Goal: Task Accomplishment & Management: Use online tool/utility

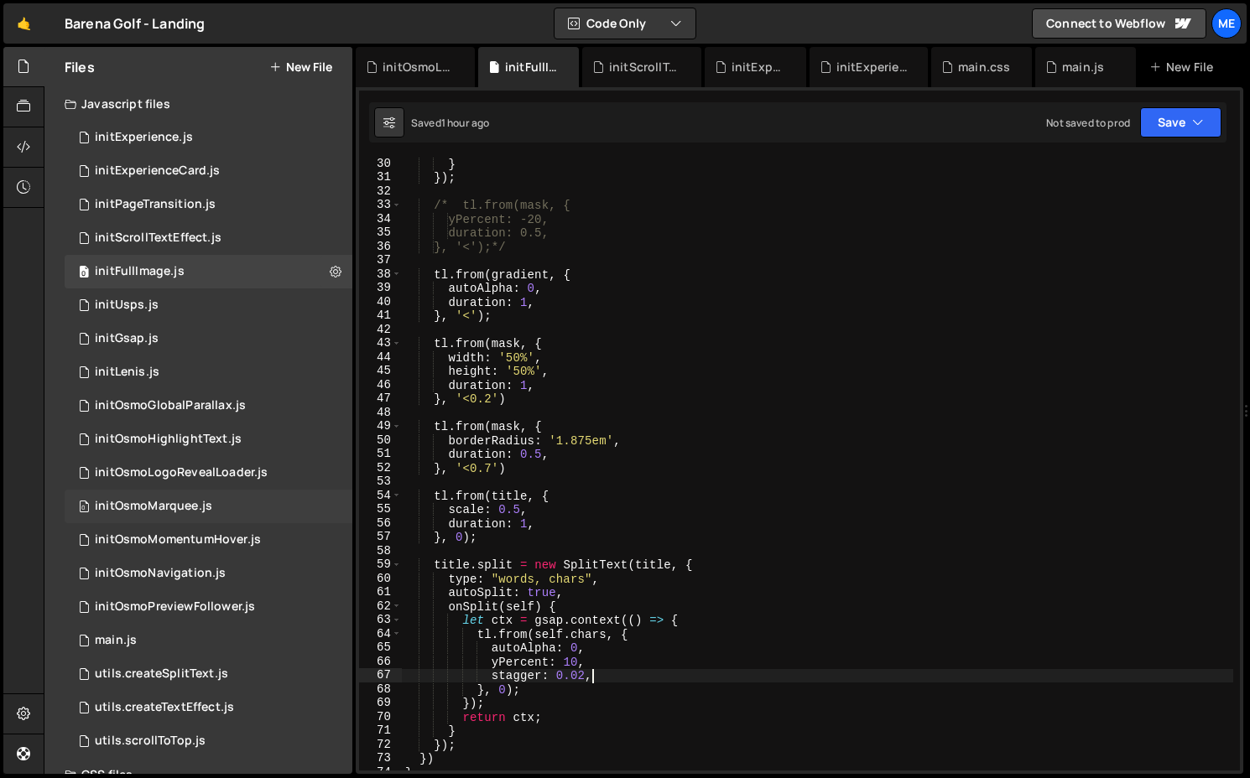
scroll to position [403, 0]
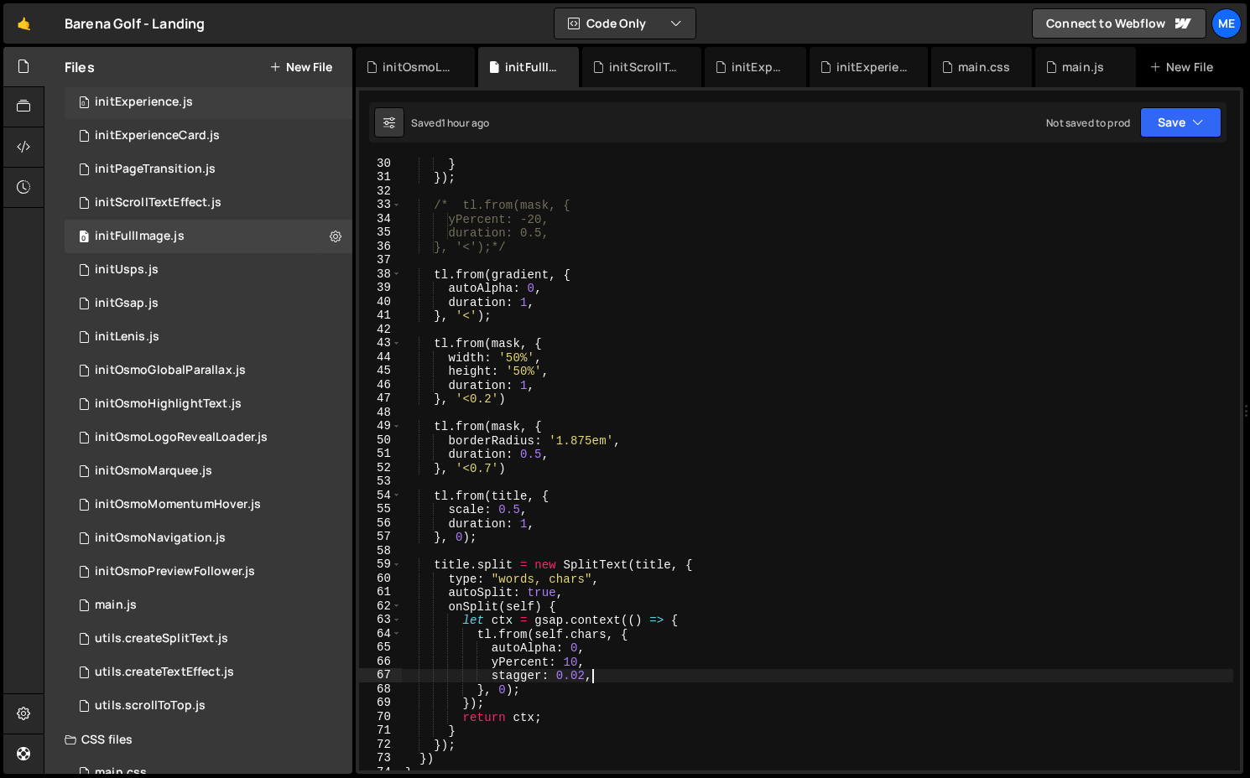
click at [216, 107] on div "0 initExperience.js 0" at bounding box center [209, 103] width 288 height 34
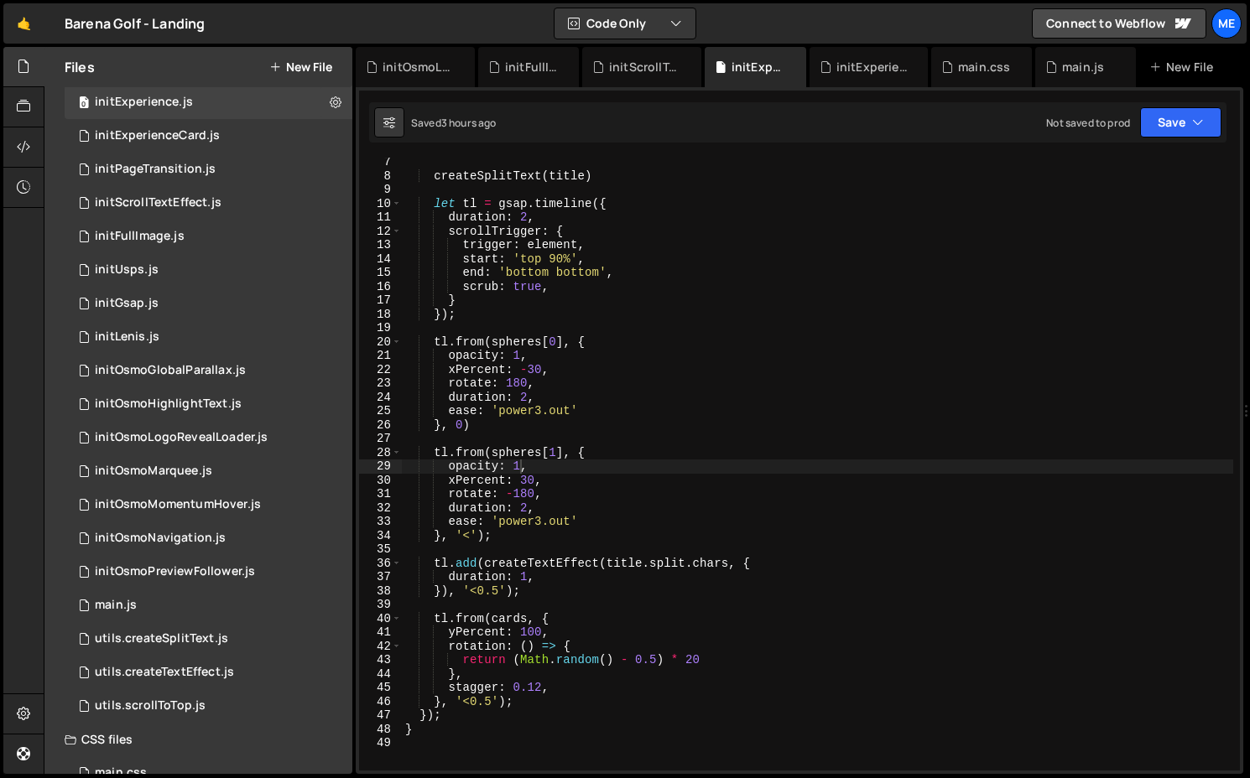
scroll to position [100, 0]
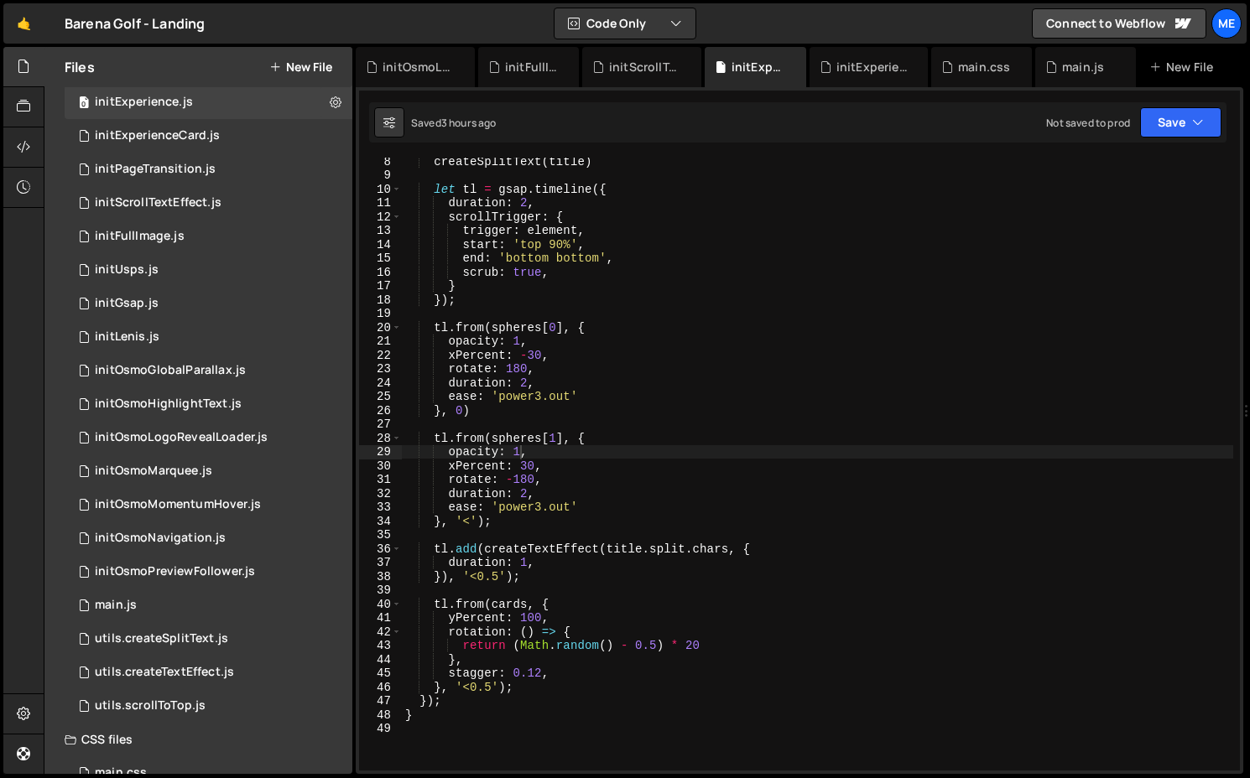
click at [554, 662] on div "createSplitText ( title ) let tl = gsap . timeline ({ duration : 2 , scrollTrig…" at bounding box center [817, 474] width 831 height 641
drag, startPoint x: 529, startPoint y: 673, endPoint x: 539, endPoint y: 673, distance: 10.1
click at [539, 673] on div "createSplitText ( title ) let tl = gsap . timeline ({ duration : 2 , scrollTrig…" at bounding box center [817, 474] width 831 height 641
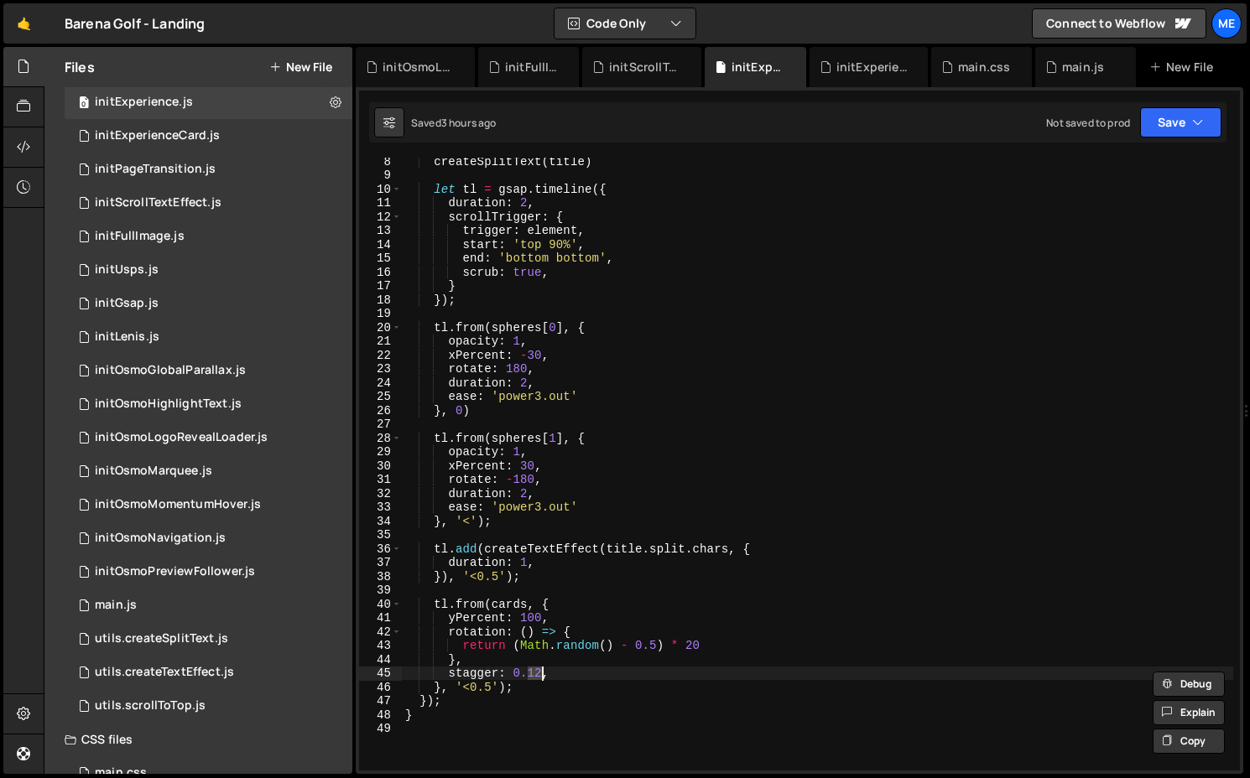
click at [539, 667] on div "createSplitText ( title ) let tl = gsap . timeline ({ duration : 2 , scrollTrig…" at bounding box center [817, 464] width 831 height 613
type textarea "},"
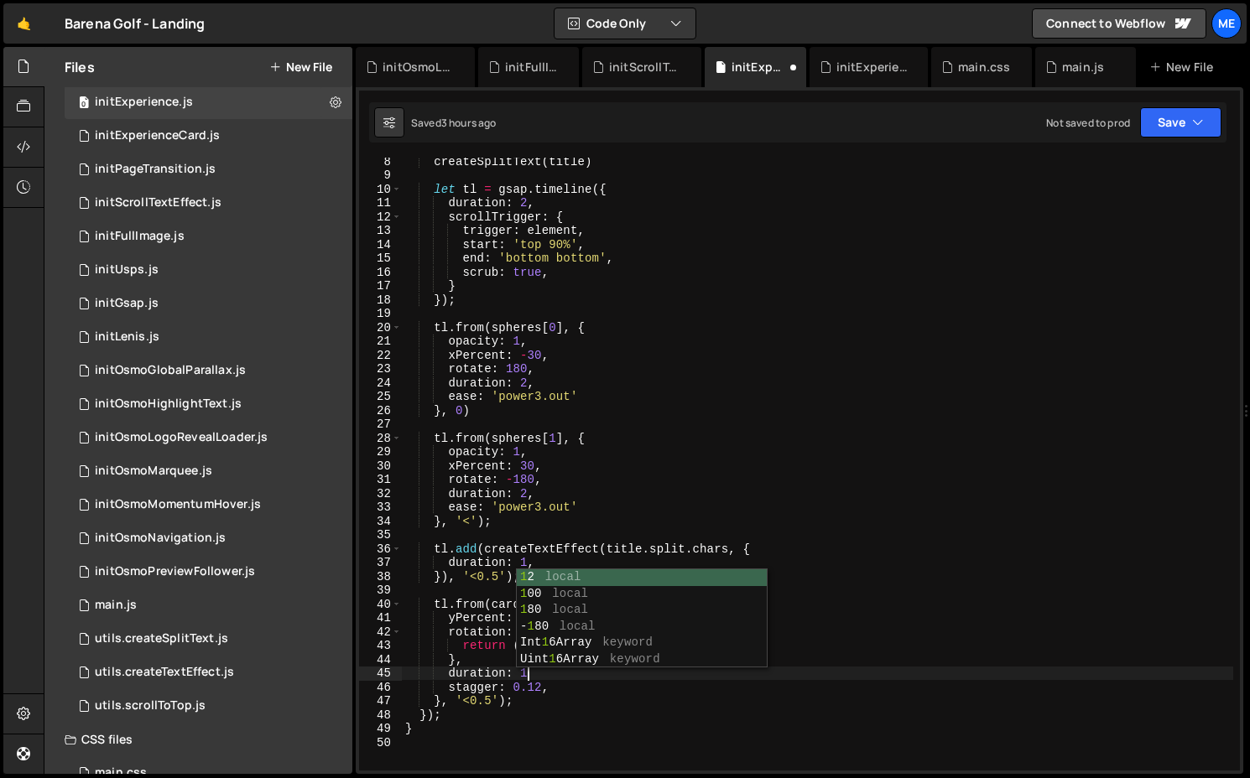
scroll to position [0, 8]
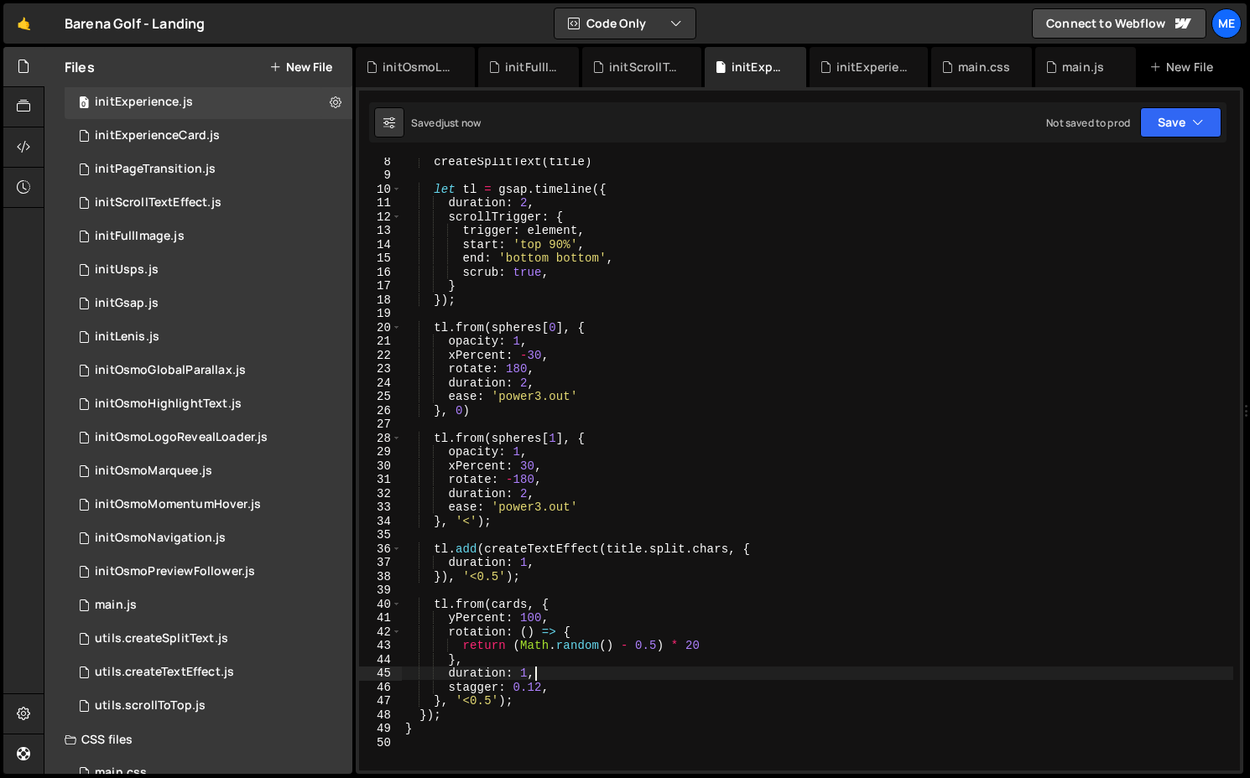
type textarea "duration: 1,"
click at [177, 436] on div "initOsmoLogoRevealLoader.js" at bounding box center [181, 437] width 173 height 15
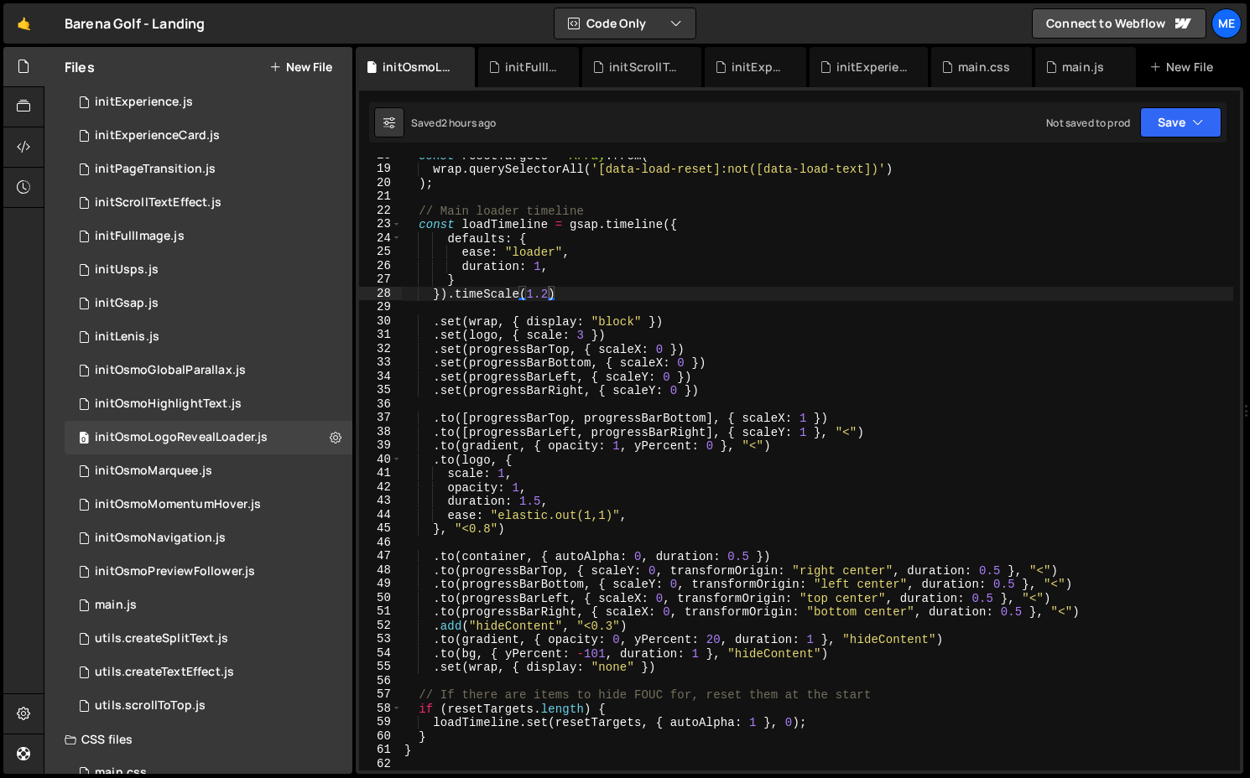
scroll to position [2, 0]
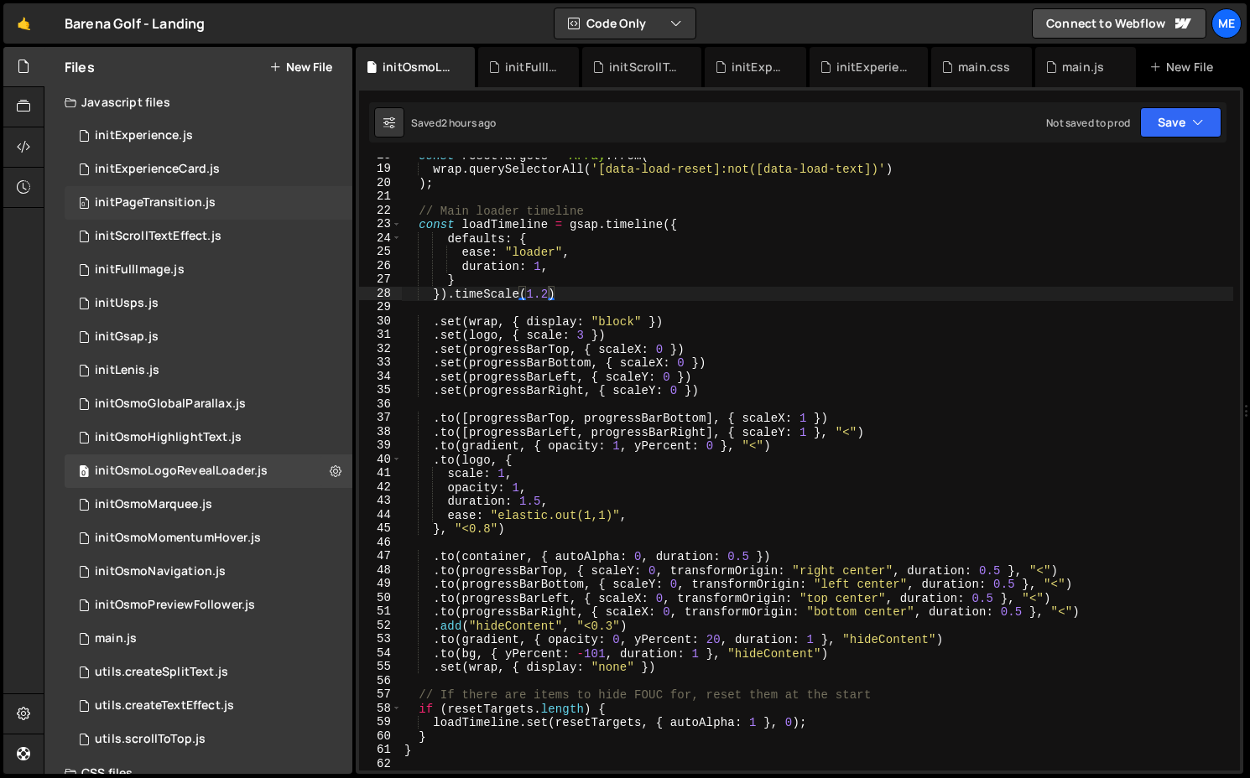
click at [185, 194] on div "0 initPageTransition.js 0" at bounding box center [209, 203] width 288 height 34
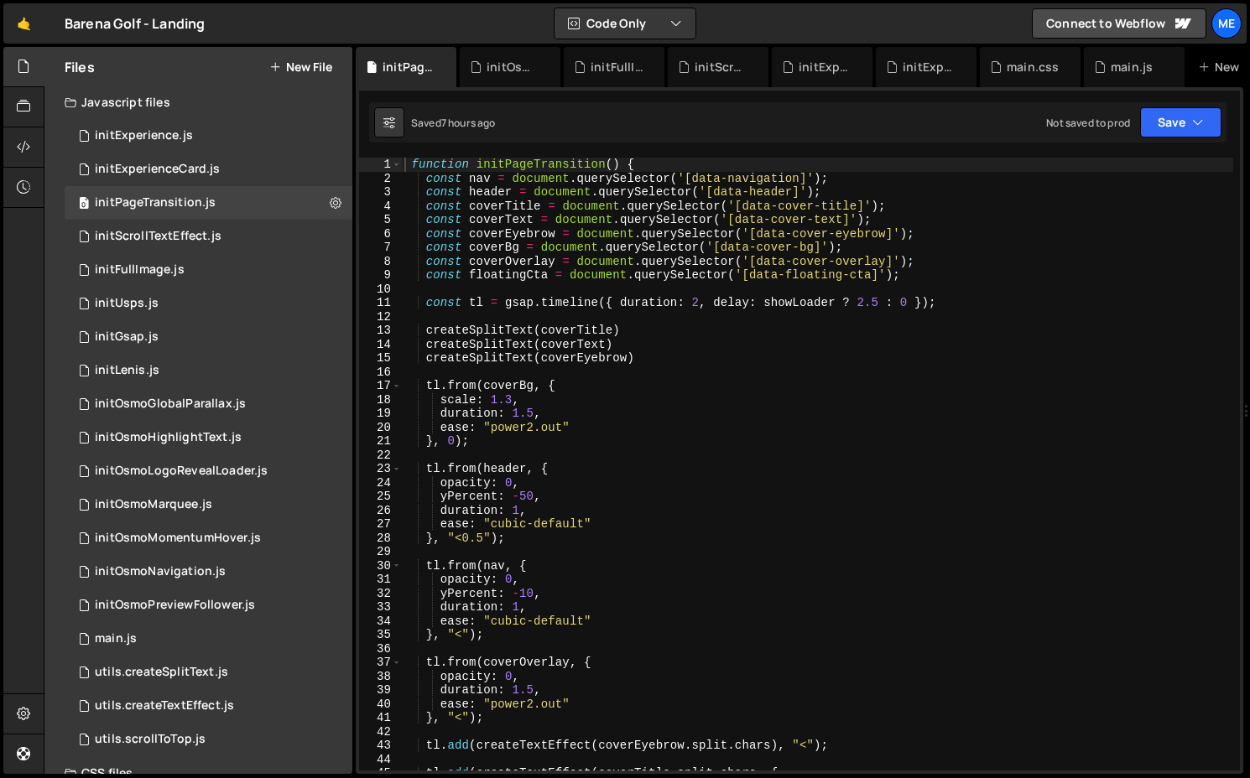
click at [874, 299] on div "function initPageTransition ( ) { const nav = document . querySelector ( '[data…" at bounding box center [817, 478] width 832 height 641
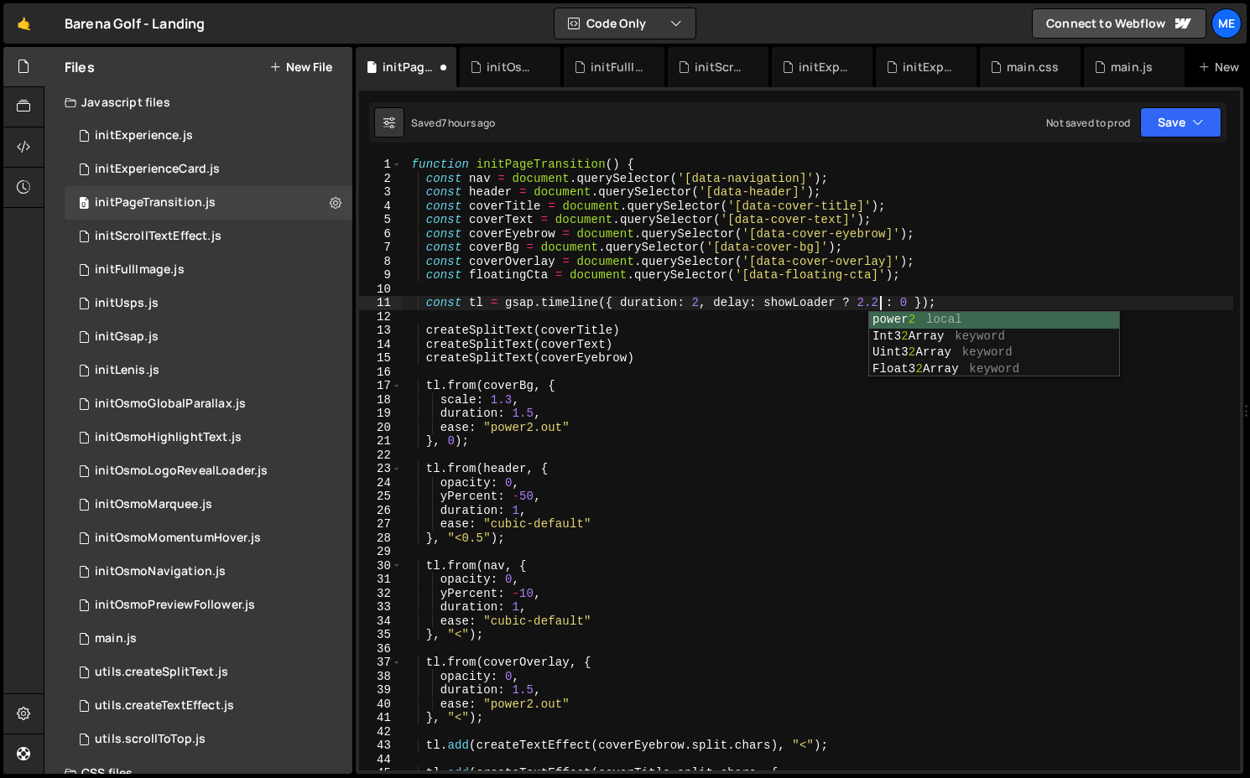
scroll to position [0, 33]
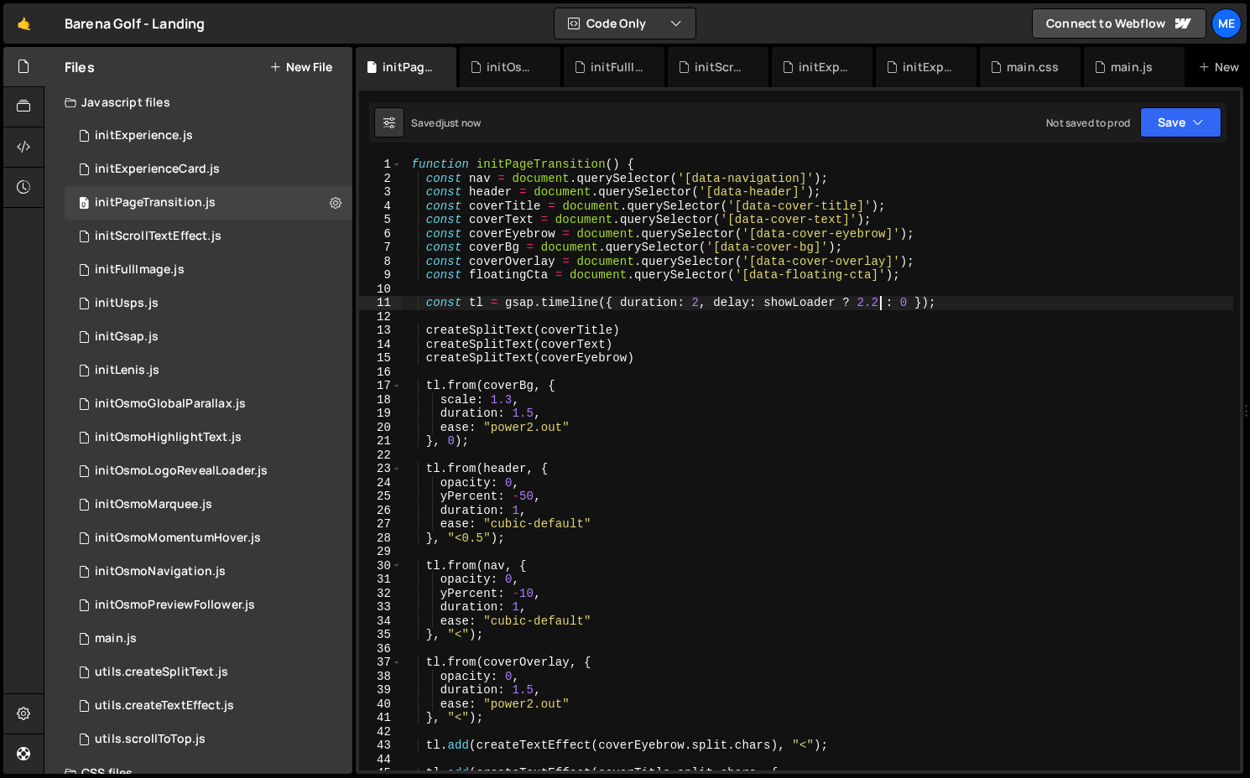
type textarea "const tl = gsap.timeline({ duration: 2, delay: showLoader ? 2.2 : 0 });"
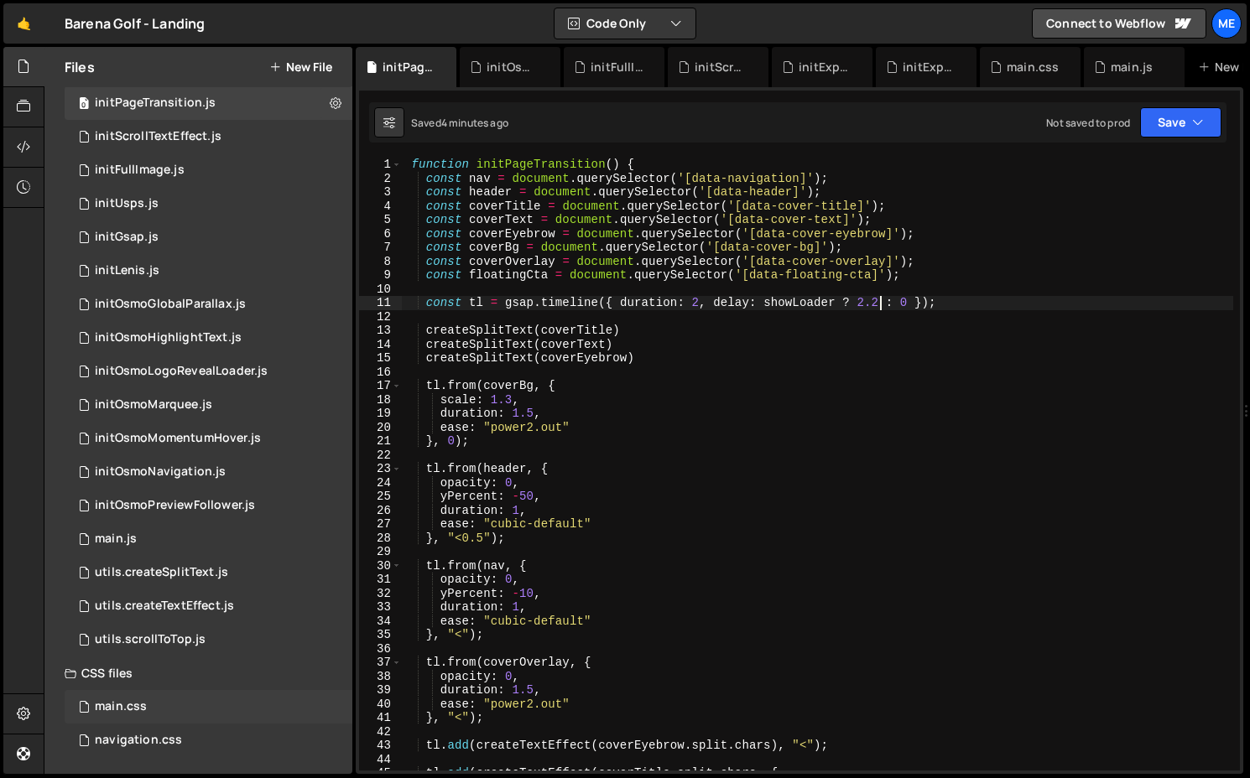
click at [126, 697] on div "main.css 0" at bounding box center [212, 707] width 294 height 34
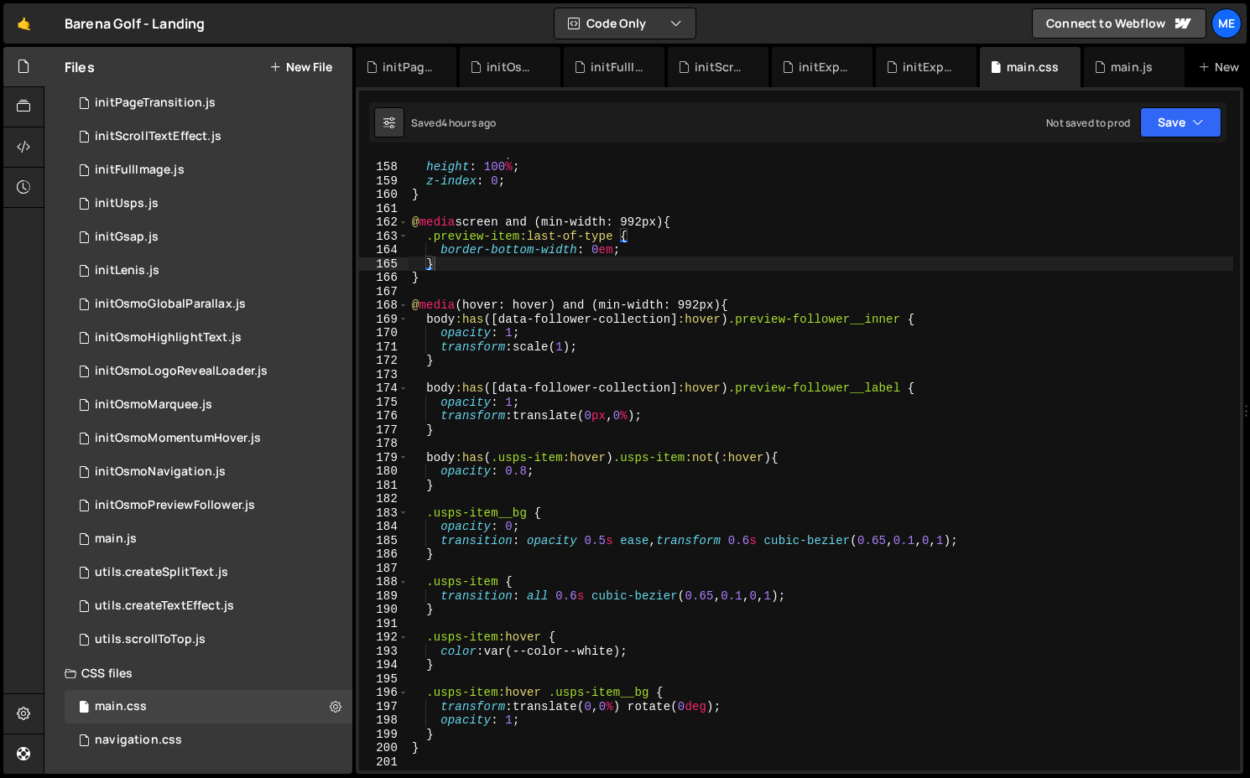
scroll to position [2358, 0]
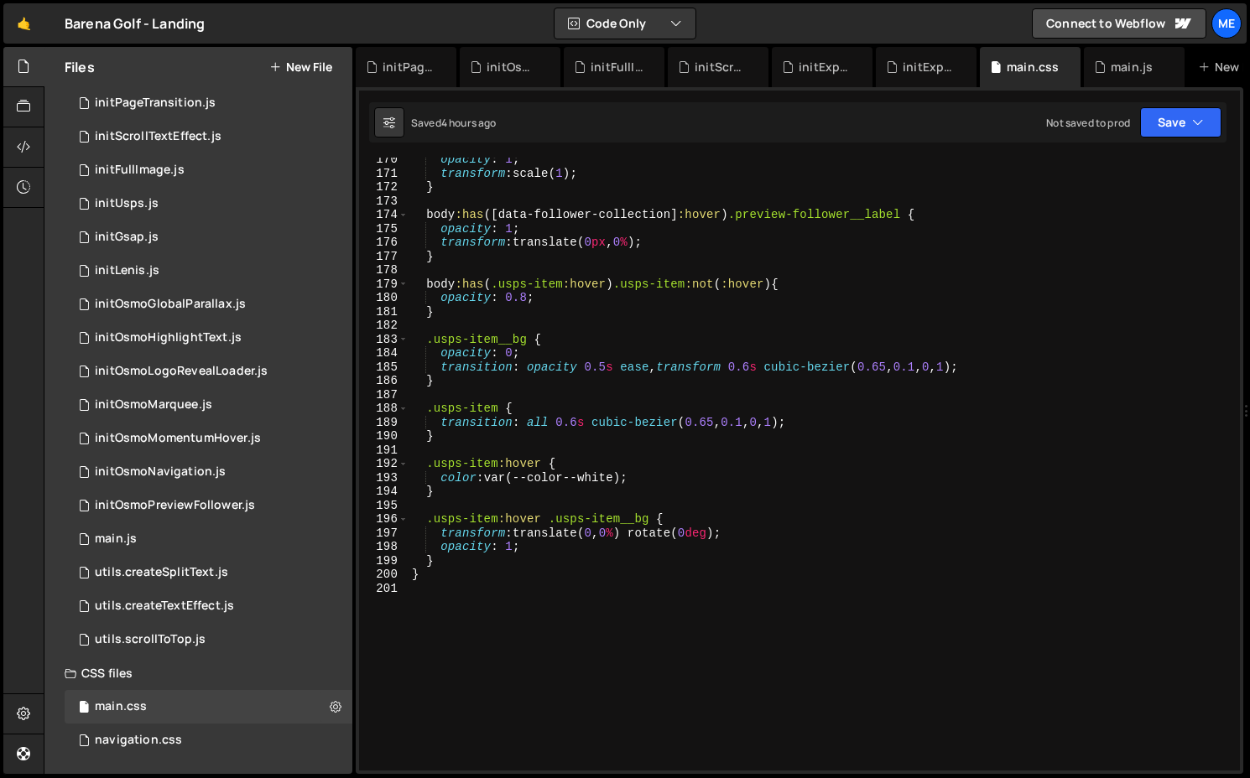
click at [606, 367] on div "opacity : 1 ; transform : scale( 1 ) ; } body :has ([ data-follower-collection …" at bounding box center [820, 473] width 824 height 641
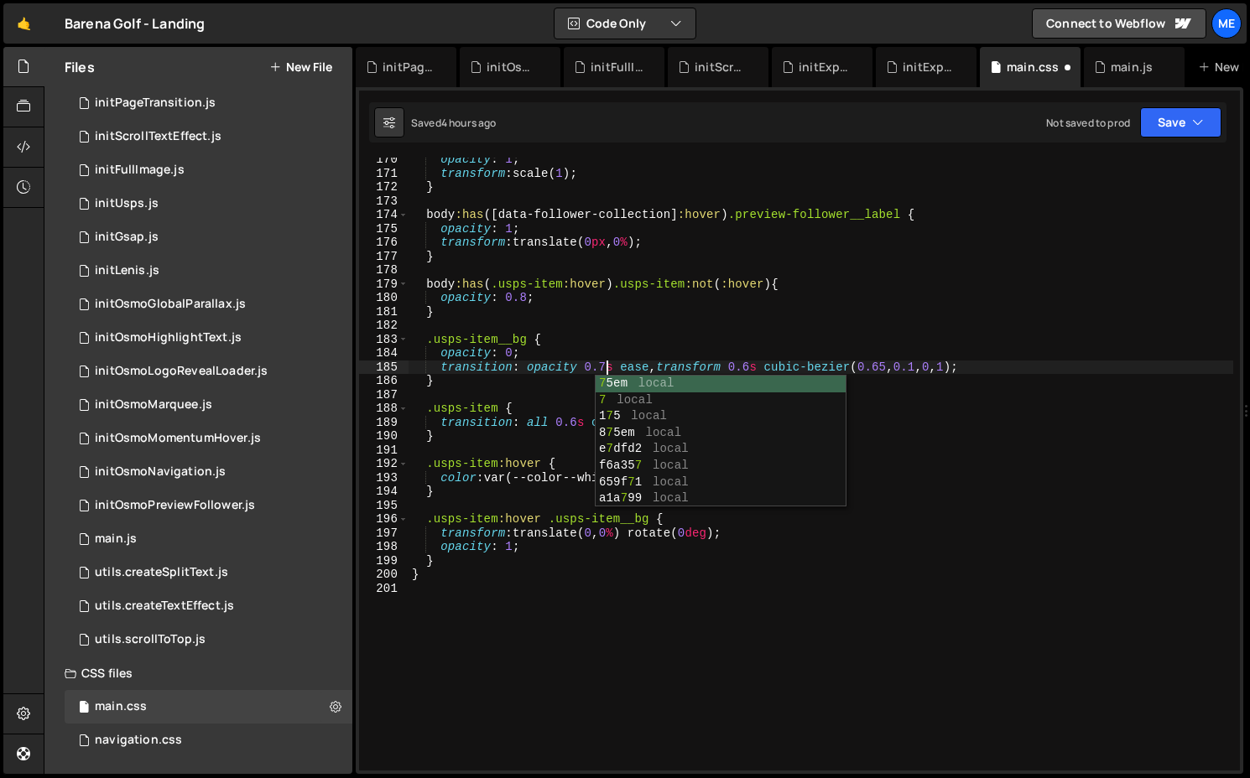
scroll to position [0, 13]
click at [757, 367] on div "opacity : 1 ; transform : scale( 1 ) ; } body :has ([ data-follower-collection …" at bounding box center [820, 473] width 824 height 641
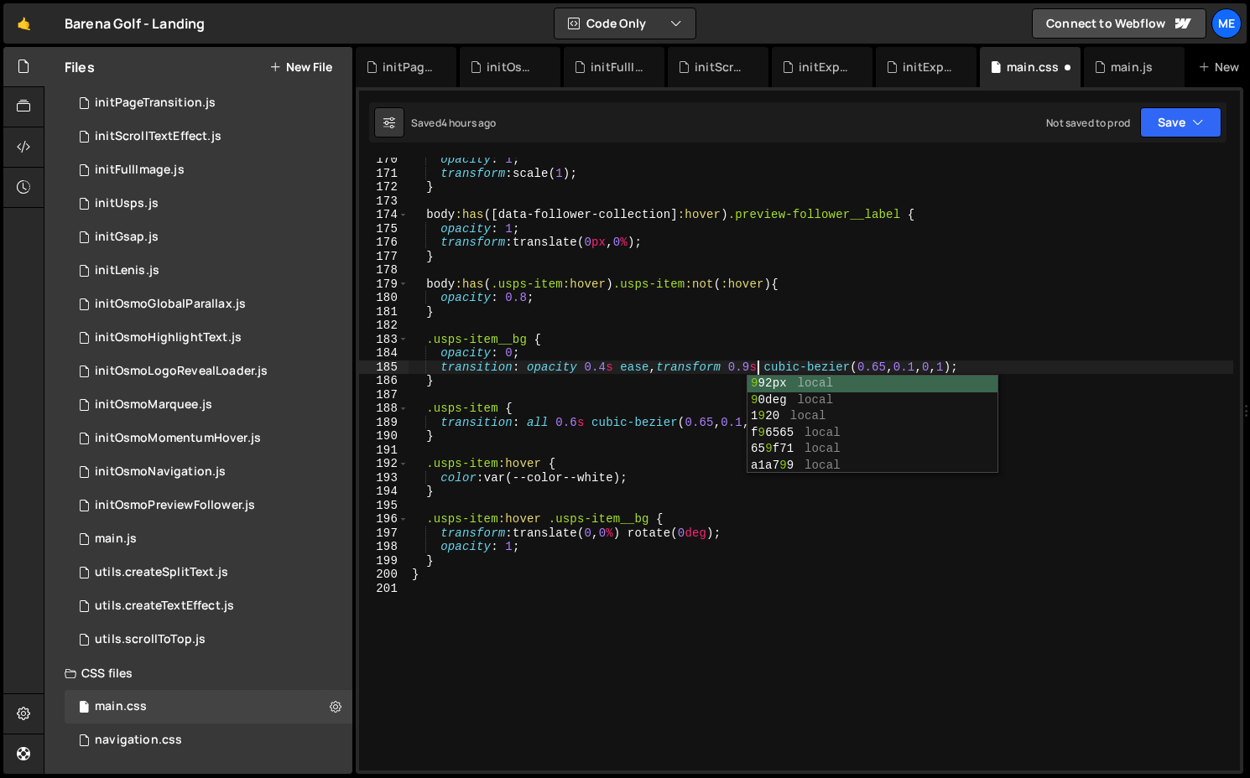
scroll to position [0, 23]
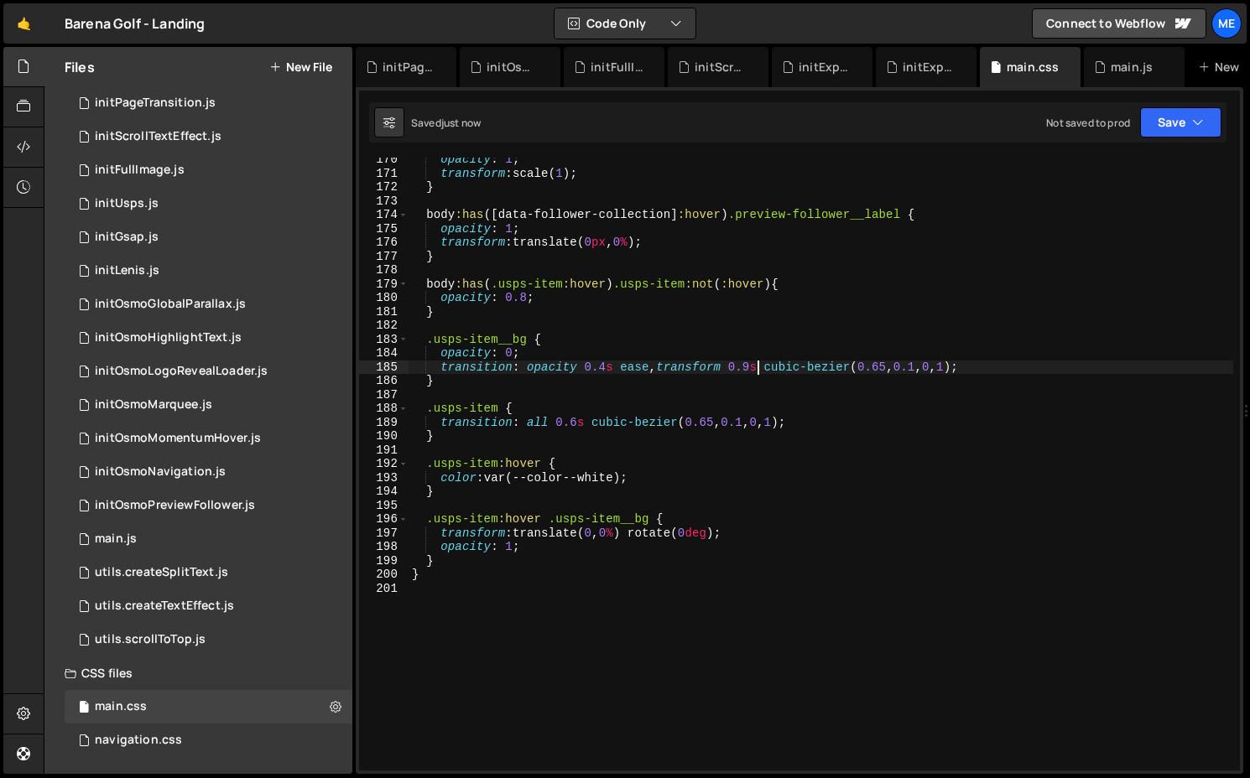
type textarea "transition: opacity 0.4s ease, transform 0.9s cubic-bezier(0.65, 0.1, 0, 1);"
click at [970, 68] on div "initExperienceCard.js" at bounding box center [926, 67] width 101 height 40
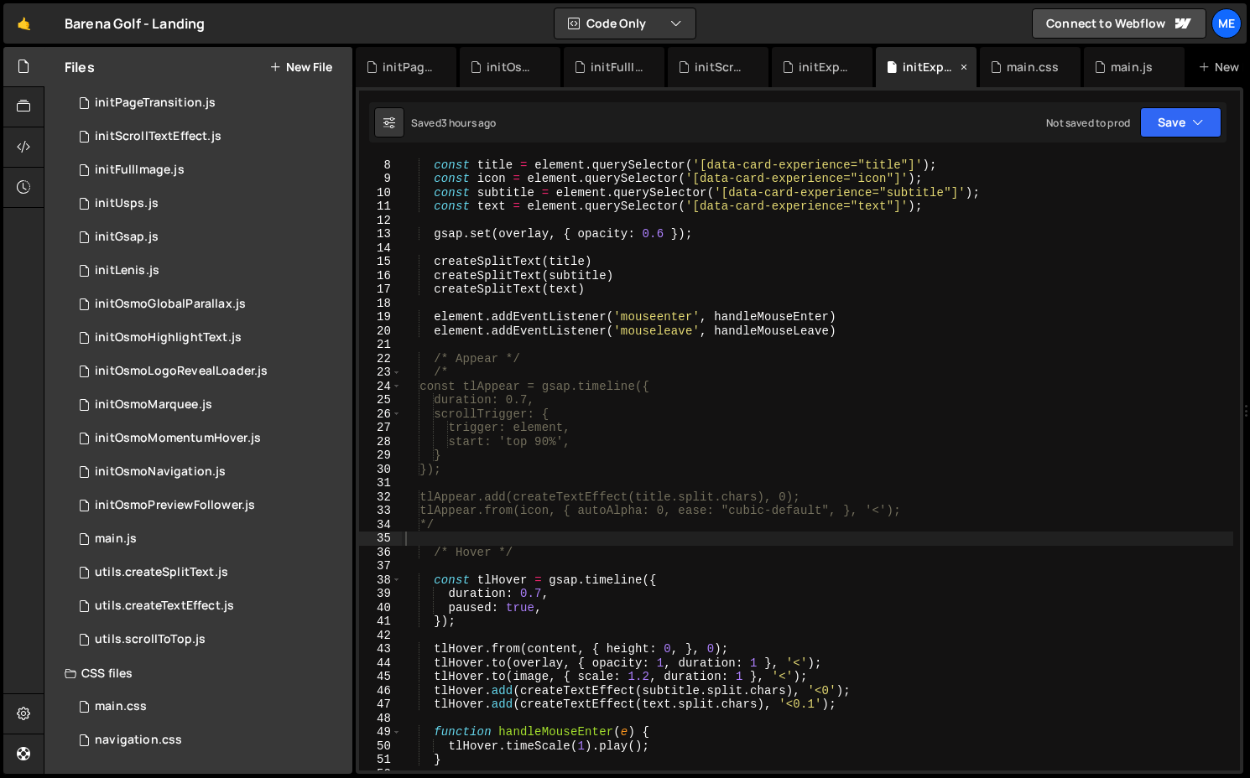
click at [965, 67] on icon at bounding box center [964, 67] width 12 height 17
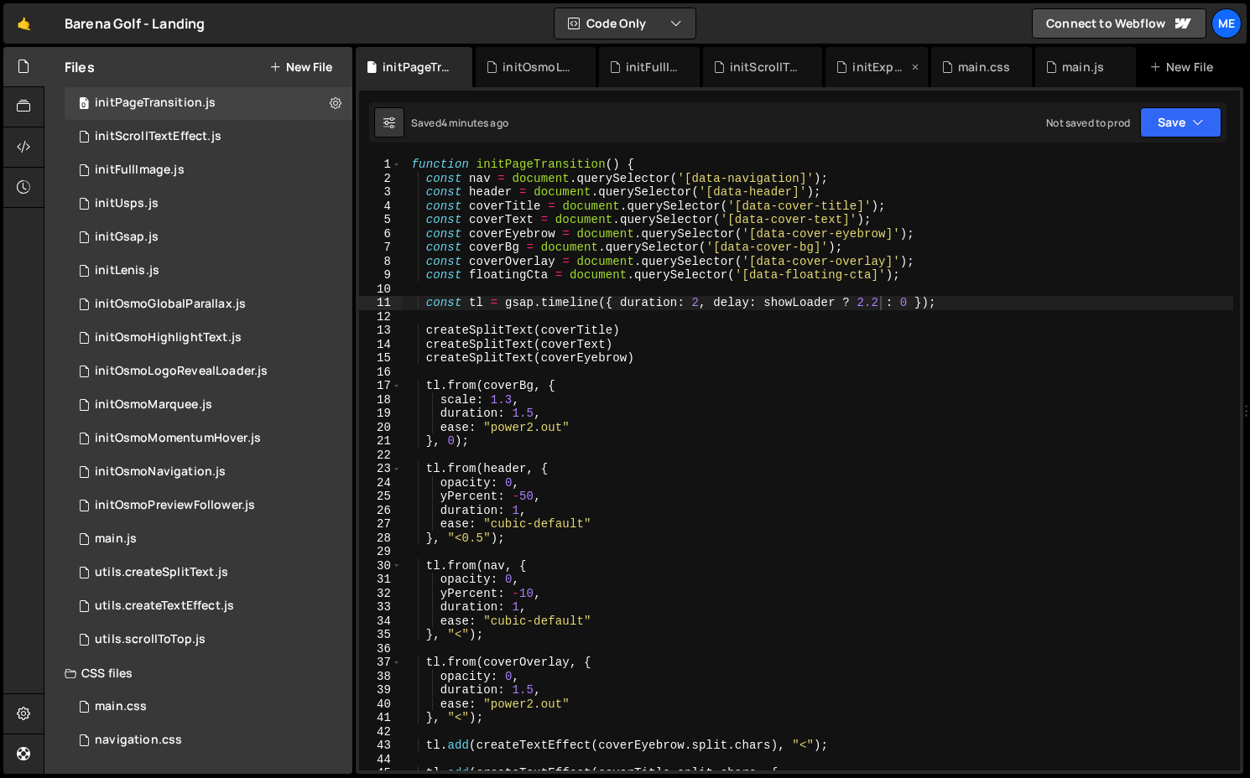
click at [909, 65] on icon at bounding box center [915, 67] width 12 height 17
click at [1017, 68] on icon at bounding box center [1019, 67] width 12 height 17
click at [821, 64] on icon at bounding box center [827, 67] width 12 height 17
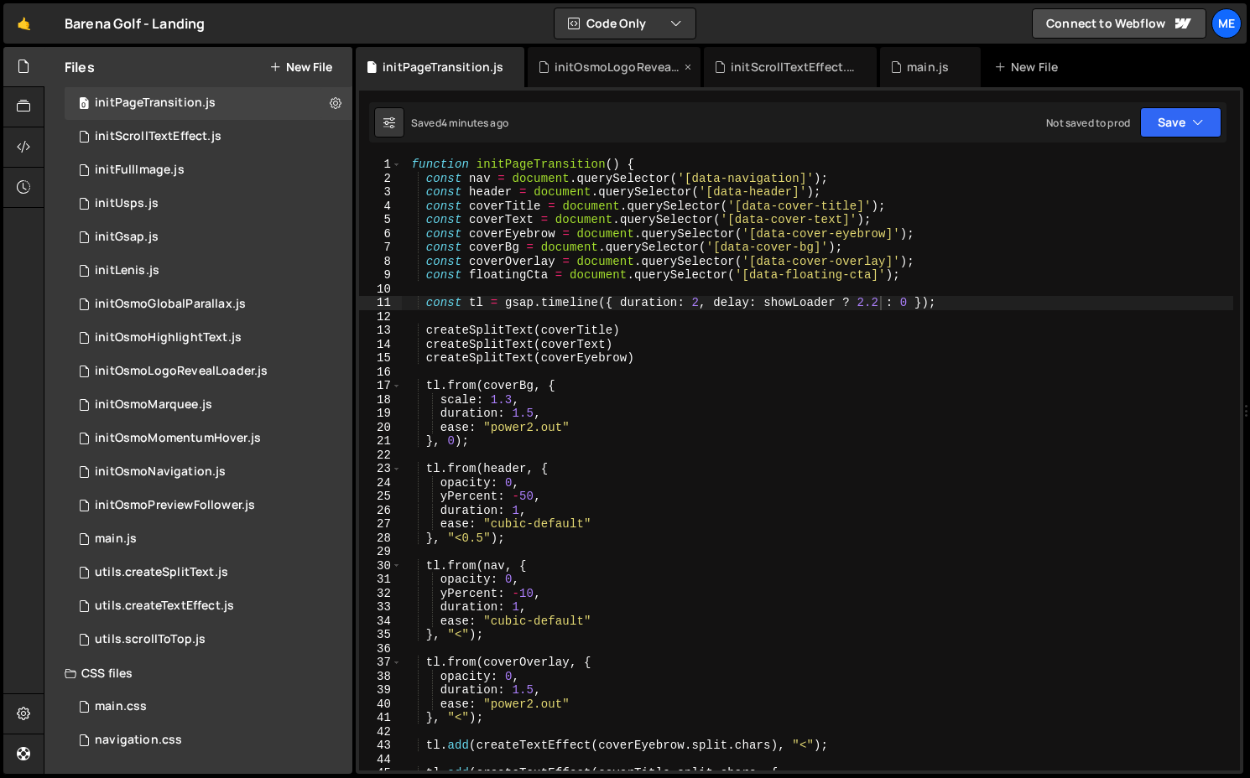
click at [688, 66] on icon at bounding box center [688, 67] width 12 height 17
click at [873, 302] on div "function initPageTransition ( ) { const nav = document . querySelector ( '[data…" at bounding box center [817, 478] width 832 height 641
click at [880, 303] on div "function initPageTransition ( ) { const nav = document . querySelector ( '[data…" at bounding box center [817, 478] width 832 height 641
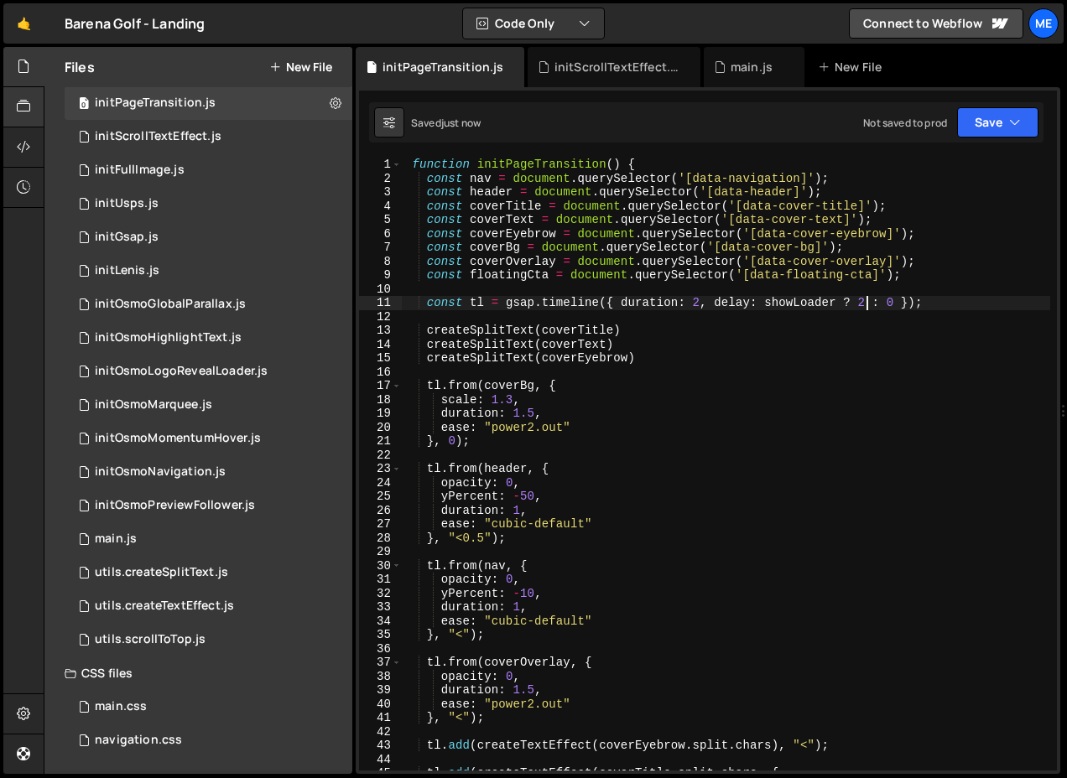
type textarea "const tl = gsap.timeline({ duration: 2, delay: showLoader ? 2 : 0 });"
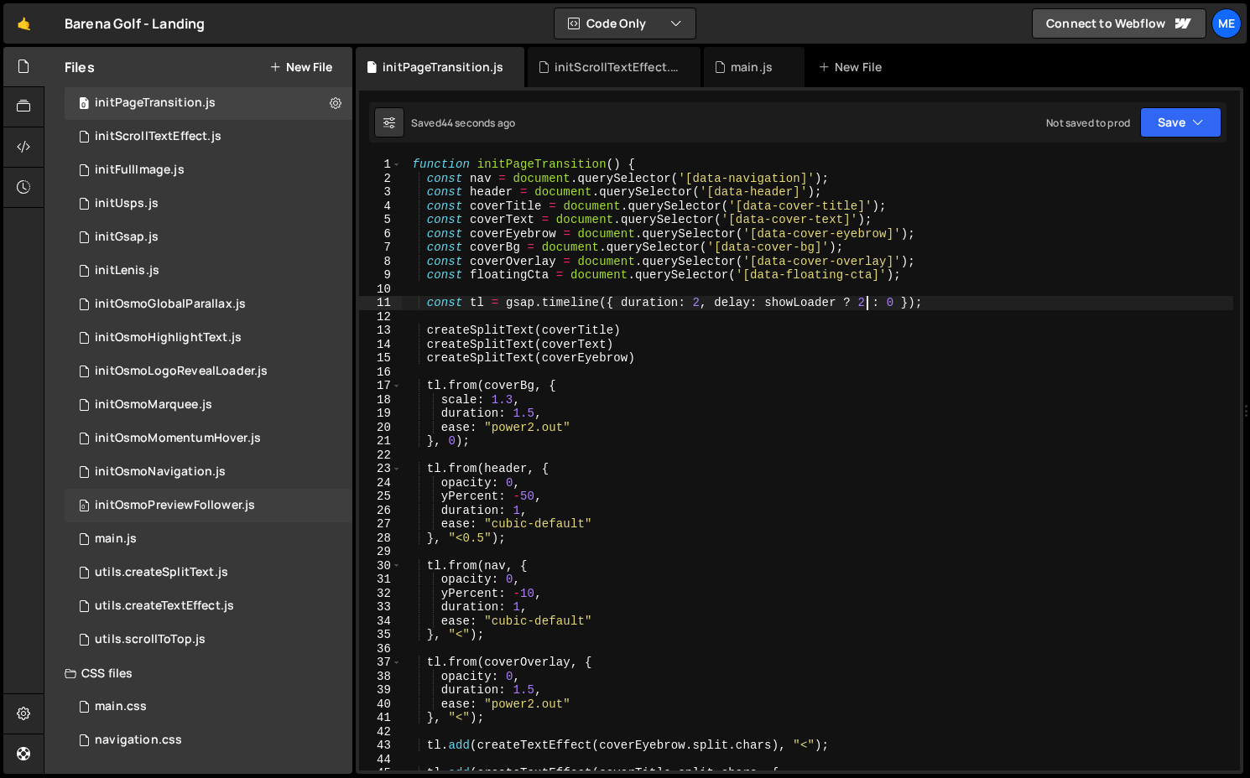
click at [206, 505] on div "initOsmoPreviewFollower.js" at bounding box center [175, 505] width 160 height 15
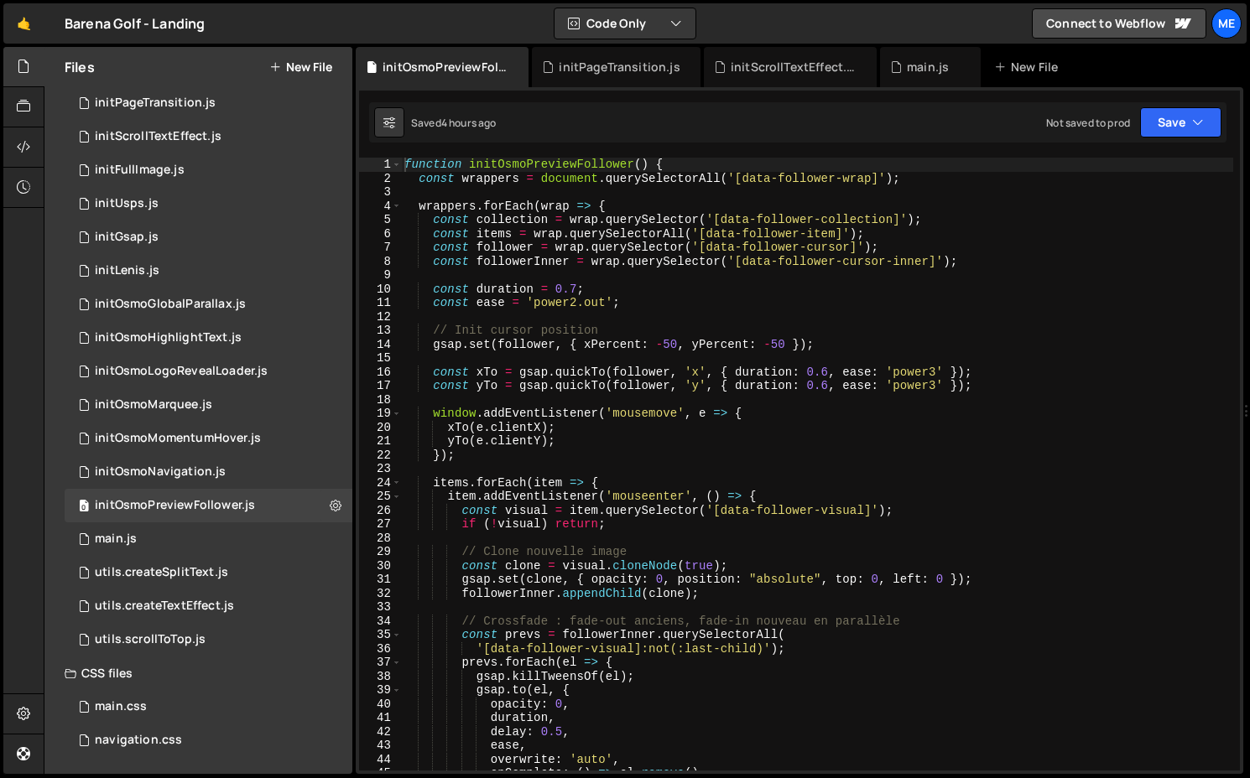
click at [688, 341] on div "function initOsmoPreviewFollower ( ) { const wrappers = document . querySelecto…" at bounding box center [817, 478] width 832 height 641
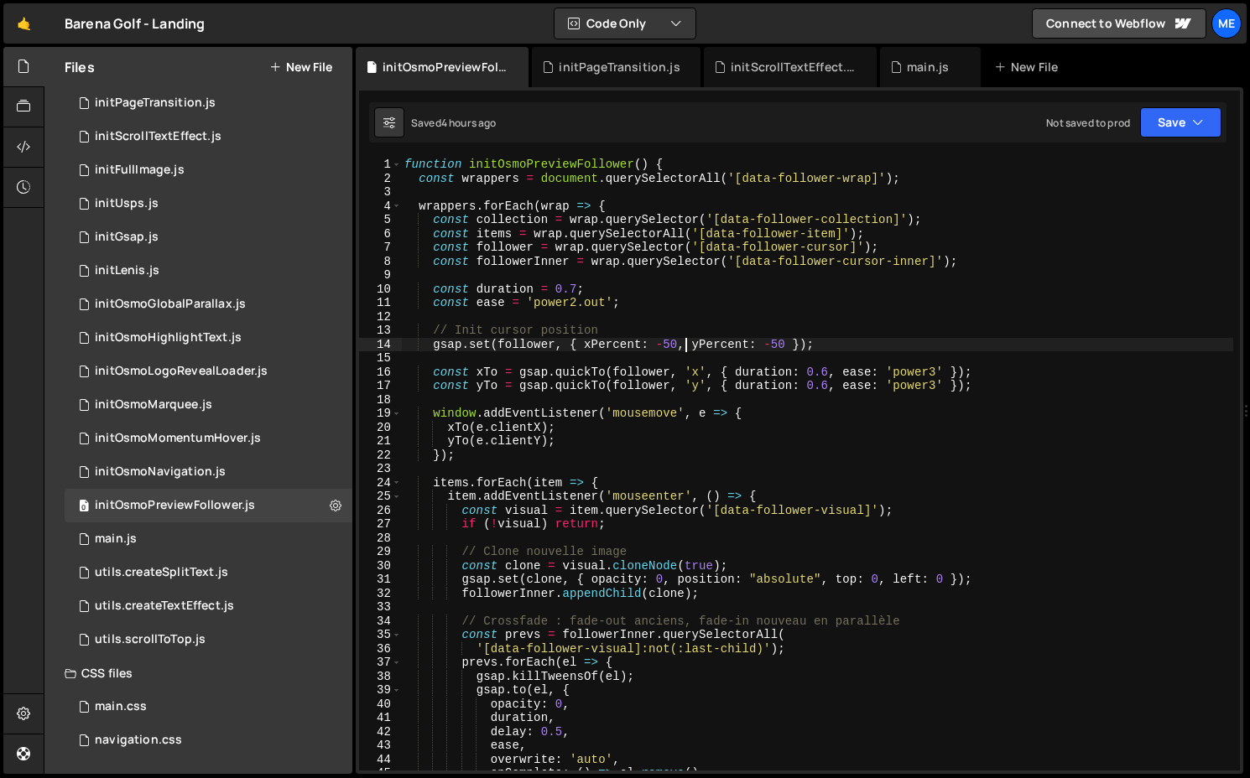
type textarea "}"
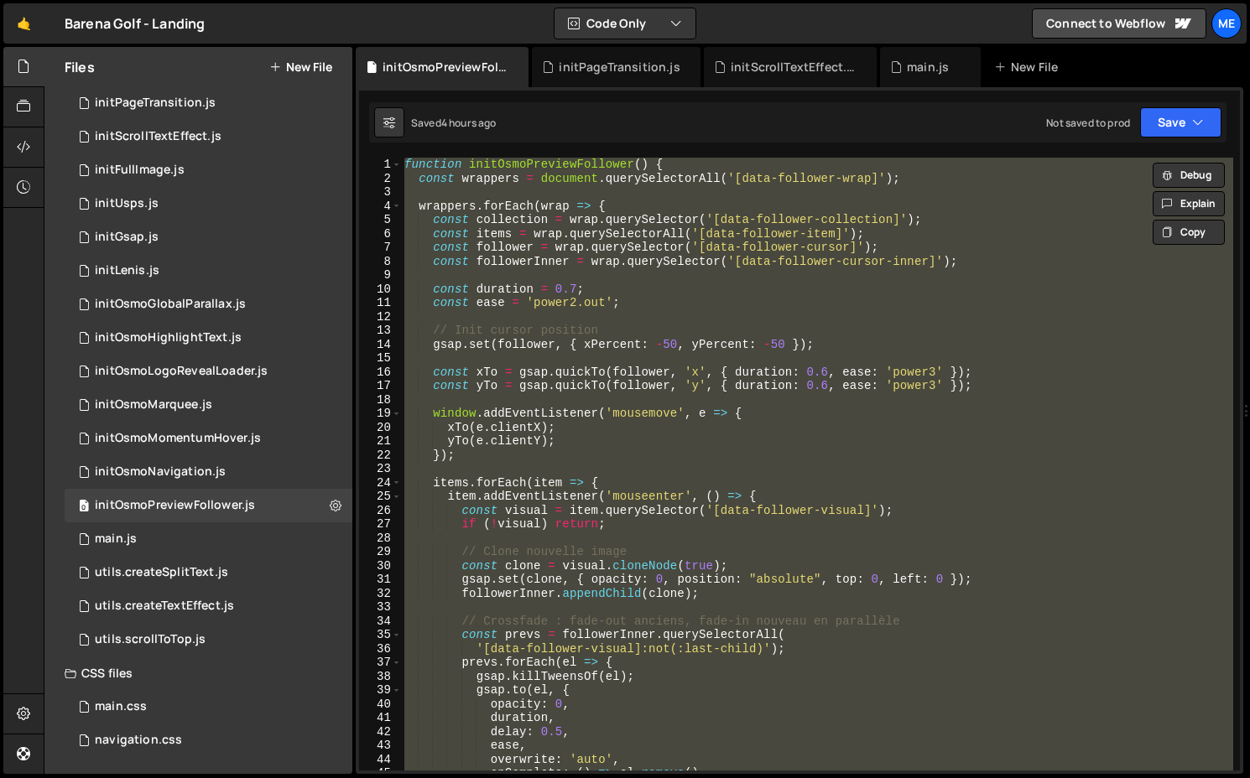
paste textarea
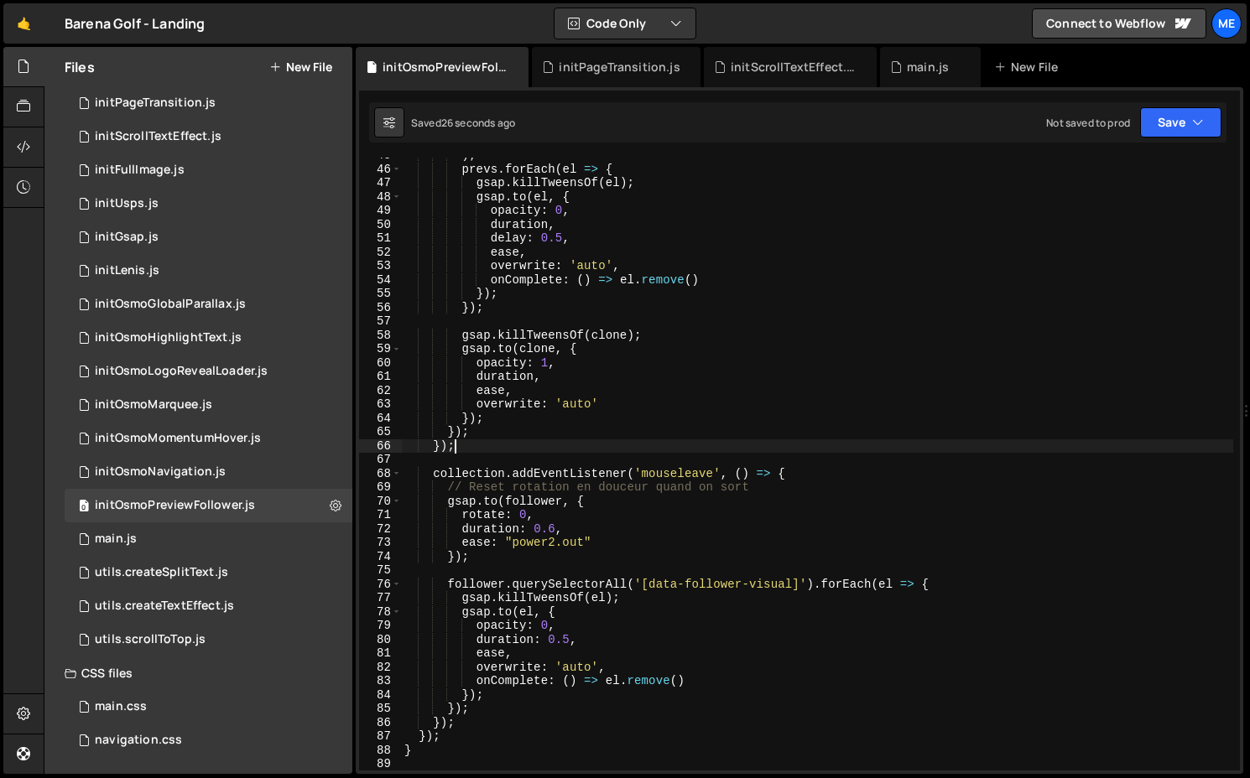
click at [783, 444] on div ") ; prevs . forEach ( el => { gsap . killTweensOf ( el ) ; gsap . to ( el , { o…" at bounding box center [817, 468] width 832 height 641
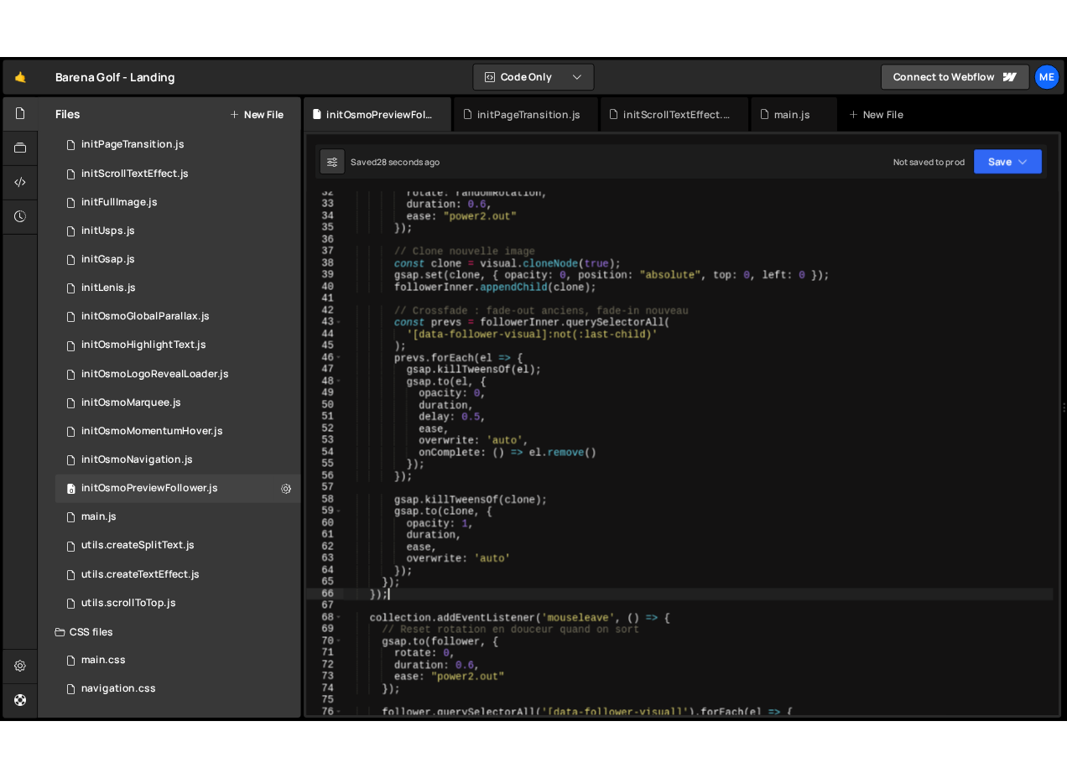
scroll to position [202, 0]
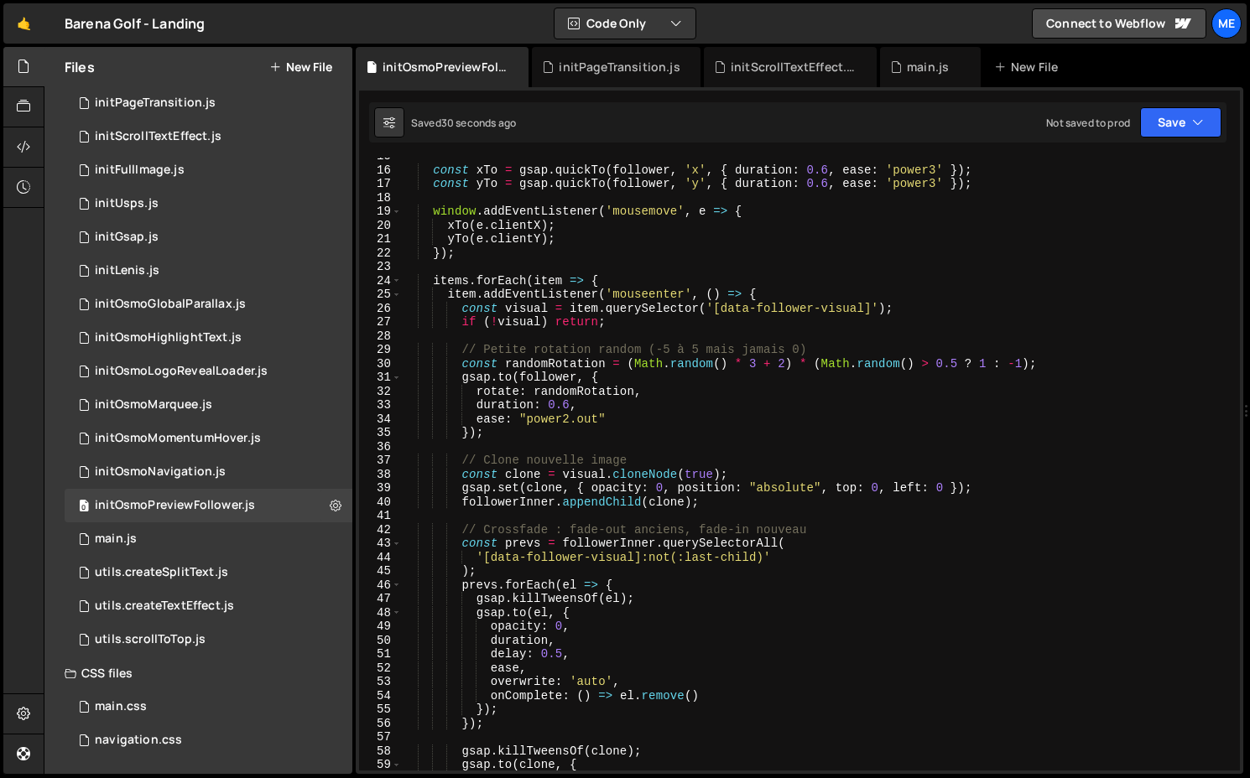
click at [609, 393] on div "const xTo = gsap . quickTo ( follower , 'x' , { duration : 0.6 , ease : 'power3…" at bounding box center [817, 469] width 832 height 641
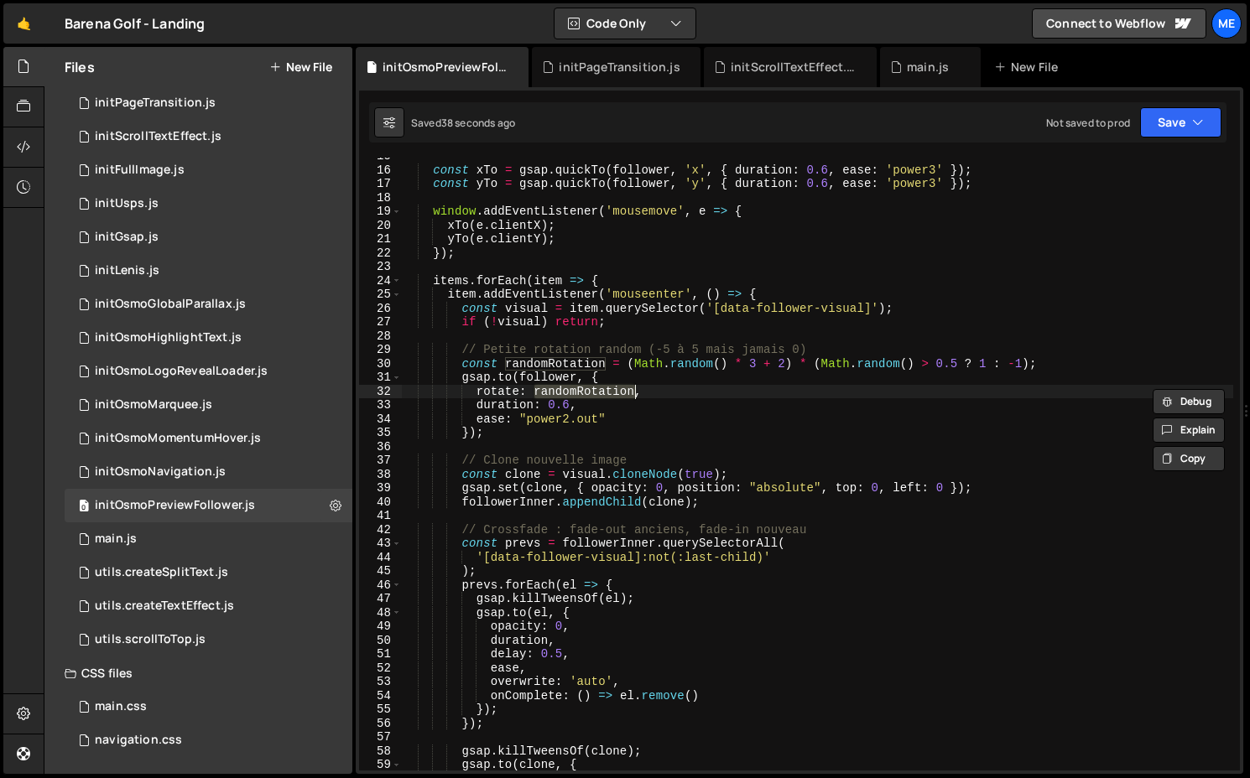
type textarea "// Petite rotation random (-5 à 5 mais jamais 0)"
click at [818, 343] on div "const xTo = gsap . quickTo ( follower , 'x' , { duration : 0.6 , ease : 'power3…" at bounding box center [817, 469] width 832 height 641
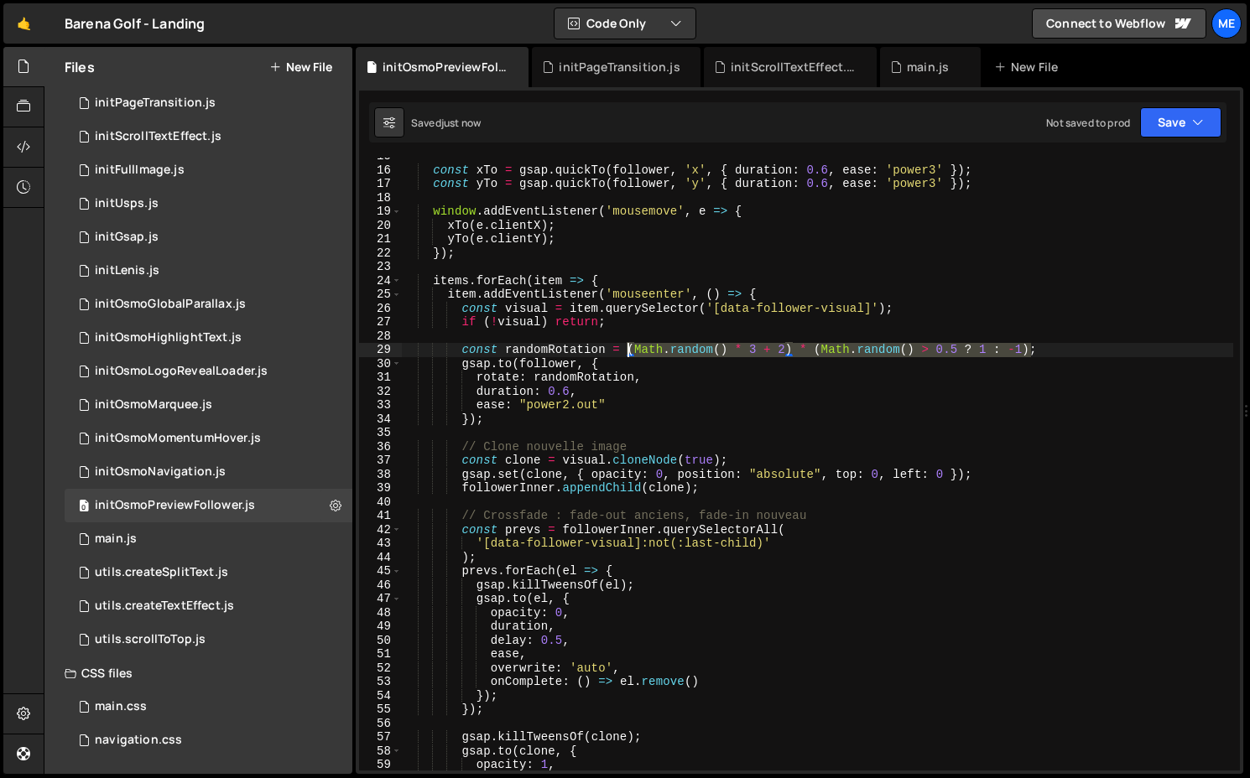
drag, startPoint x: 1032, startPoint y: 348, endPoint x: 630, endPoint y: 349, distance: 401.8
click at [630, 349] on div "const xTo = gsap . quickTo ( follower , 'x' , { duration : 0.6 , ease : 'power3…" at bounding box center [817, 469] width 832 height 641
type textarea "const randomRotation = (Math.random() * 3 + 2) * (Math.random() > 0.5 ? 1 : -1);"
click at [205, 320] on div "0 initOsmoGlobalParallax.js 0" at bounding box center [209, 305] width 288 height 34
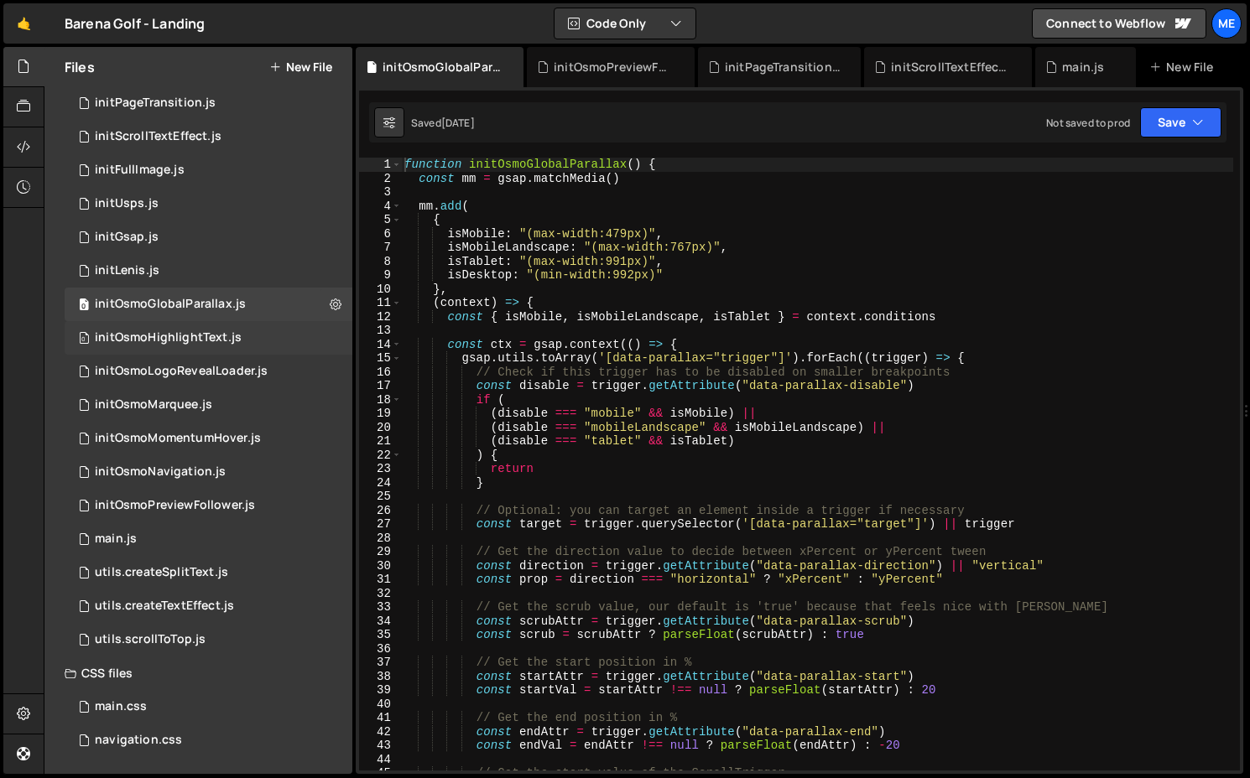
click at [219, 336] on div "initOsmoHighlightText.js" at bounding box center [168, 337] width 147 height 15
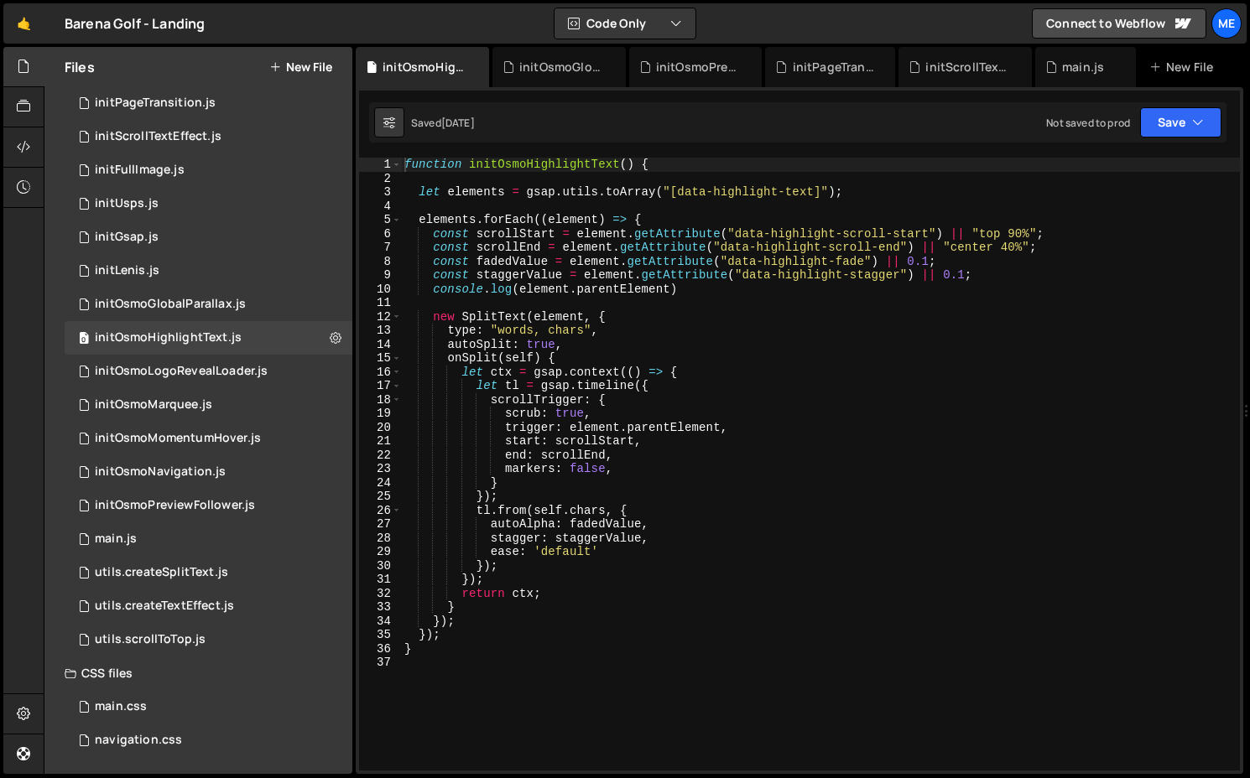
type textarea "ease: 'default'"
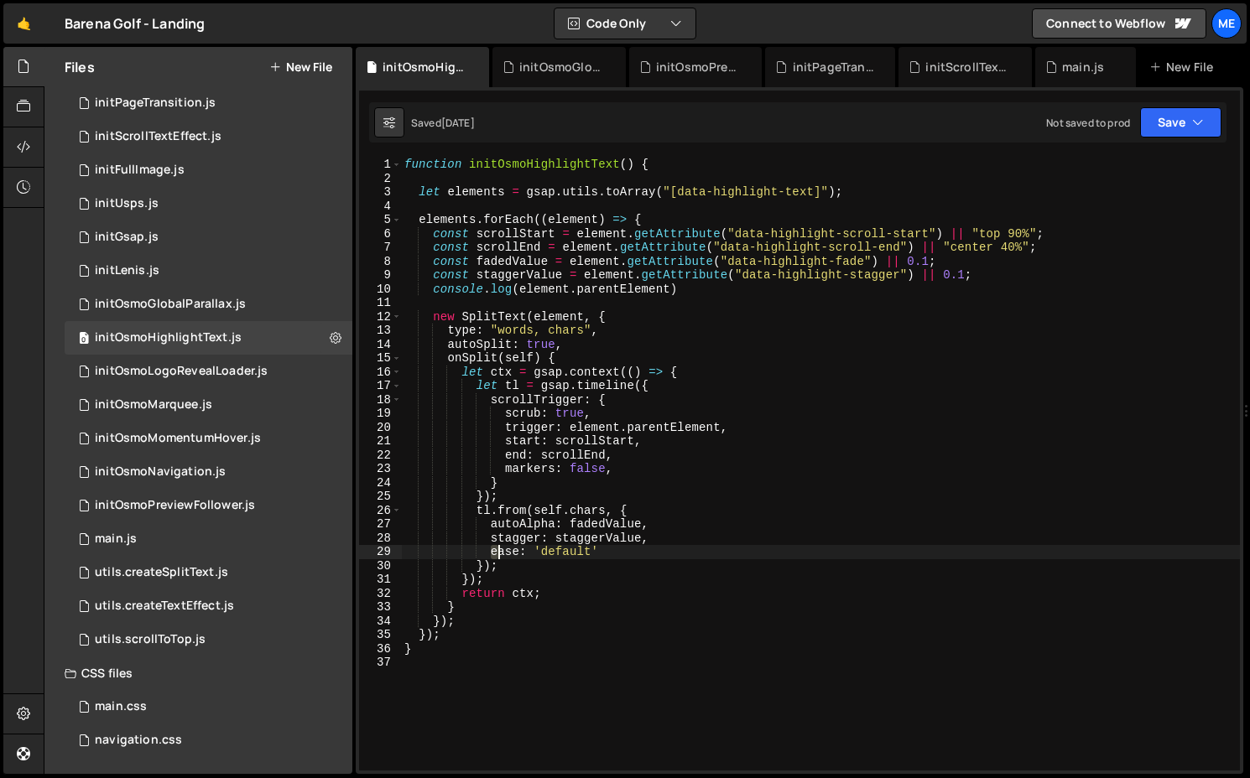
drag, startPoint x: 491, startPoint y: 554, endPoint x: 643, endPoint y: 551, distance: 152.7
click at [643, 551] on div "function initOsmoHighlightText ( ) { let elements = gsap . utils . toArray ( "[…" at bounding box center [820, 478] width 839 height 641
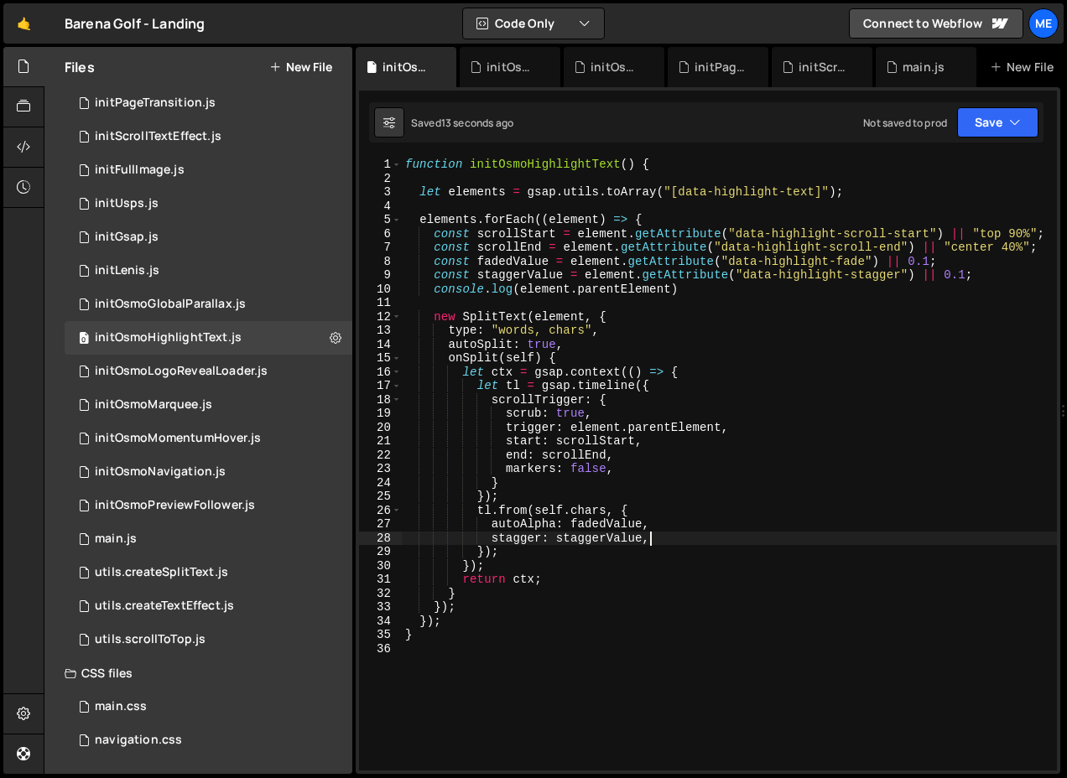
click at [574, 413] on div "function initOsmoHighlightText ( ) { let elements = gsap . utils . toArray ( "[…" at bounding box center [729, 478] width 655 height 641
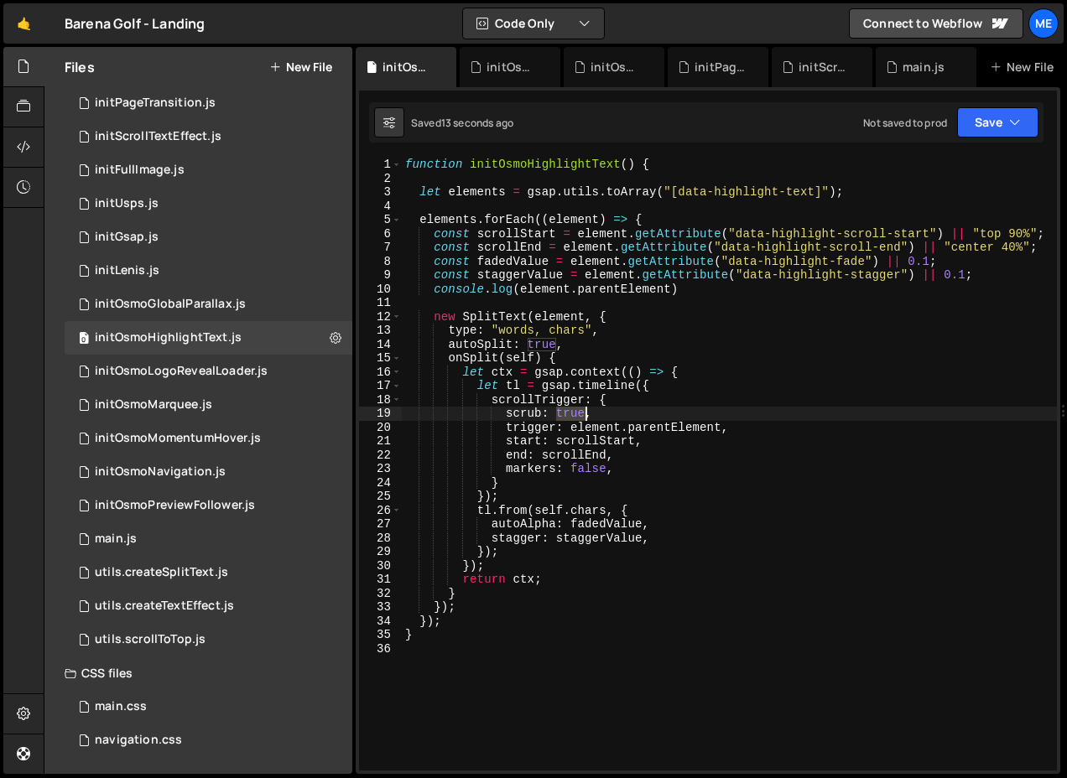
click at [574, 413] on div "function initOsmoHighlightText ( ) { let elements = gsap . utils . toArray ( "[…" at bounding box center [729, 478] width 655 height 641
click at [555, 414] on div "function initOsmoHighlightText ( ) { let elements = gsap . utils . toArray ( "[…" at bounding box center [729, 478] width 655 height 641
type textarea "scrub: 1.4,"
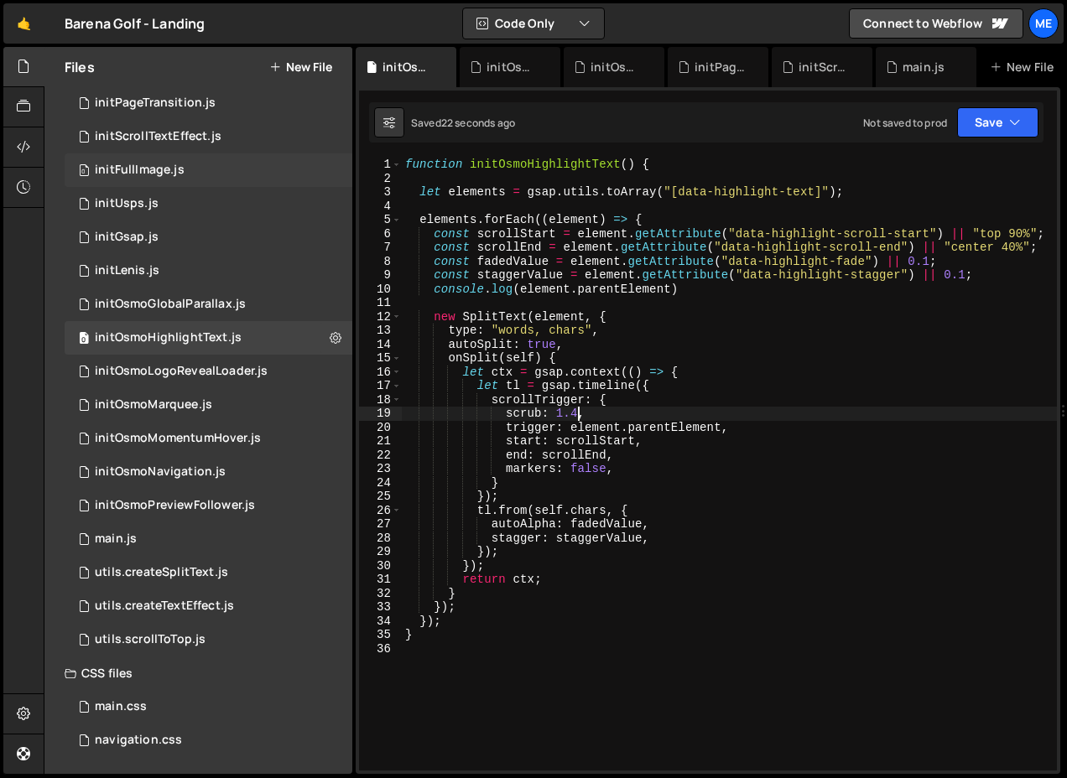
click at [178, 173] on div "initFullImage.js" at bounding box center [140, 170] width 90 height 15
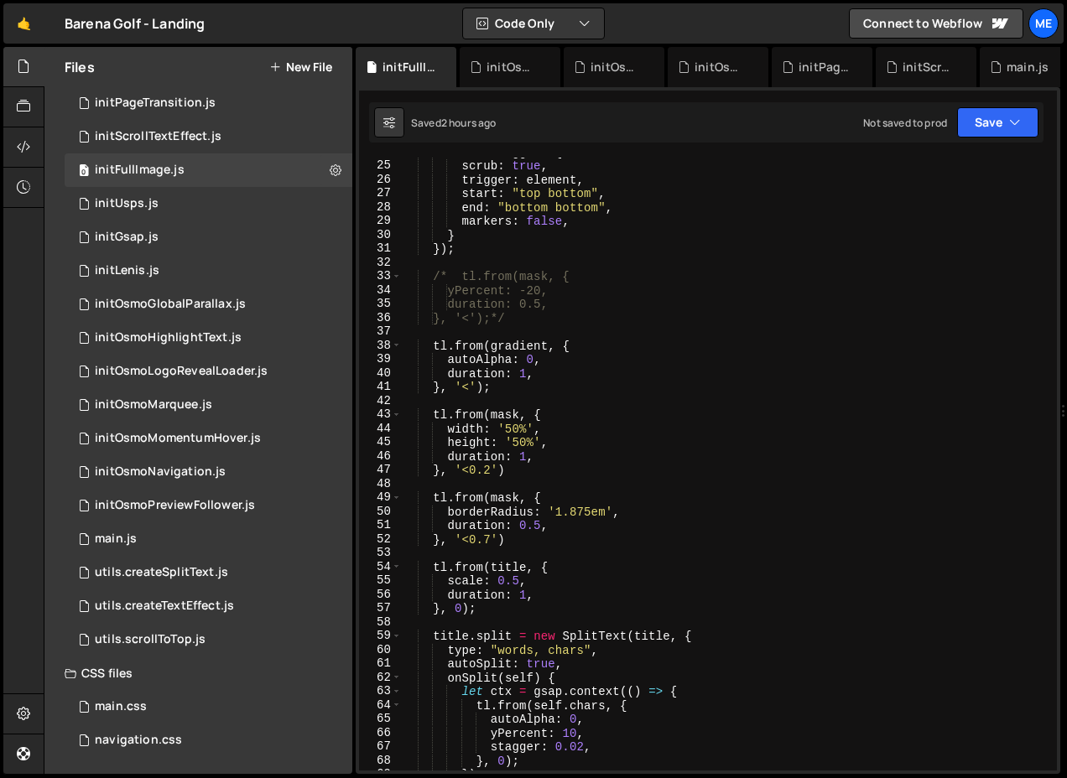
scroll to position [336, 0]
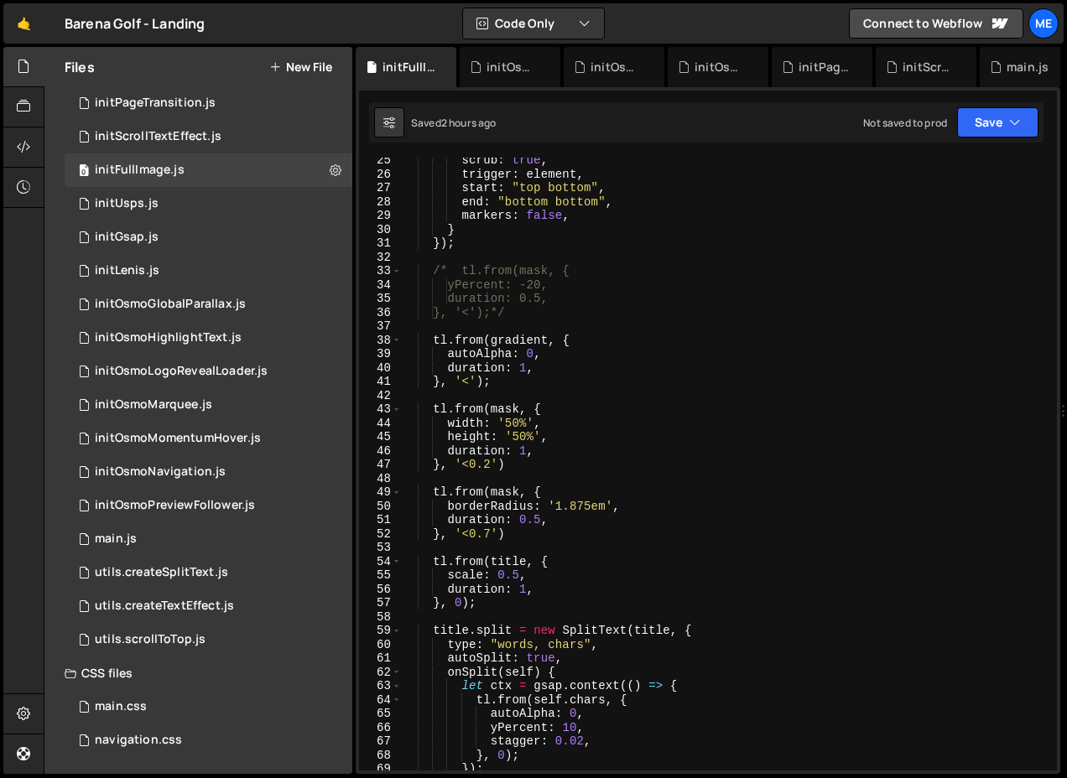
click at [555, 364] on div "scrub : true , trigger : element , start : "top bottom" , end : "bottom bottom"…" at bounding box center [725, 473] width 649 height 641
type textarea "duration: 1,"
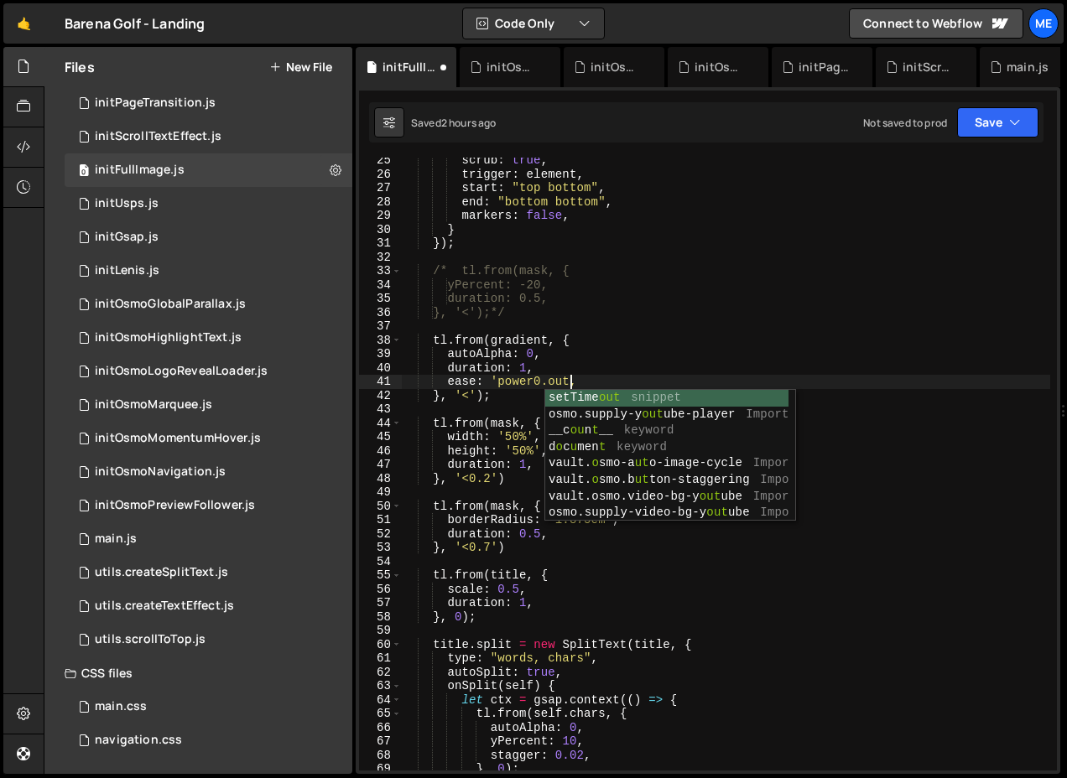
scroll to position [0, 11]
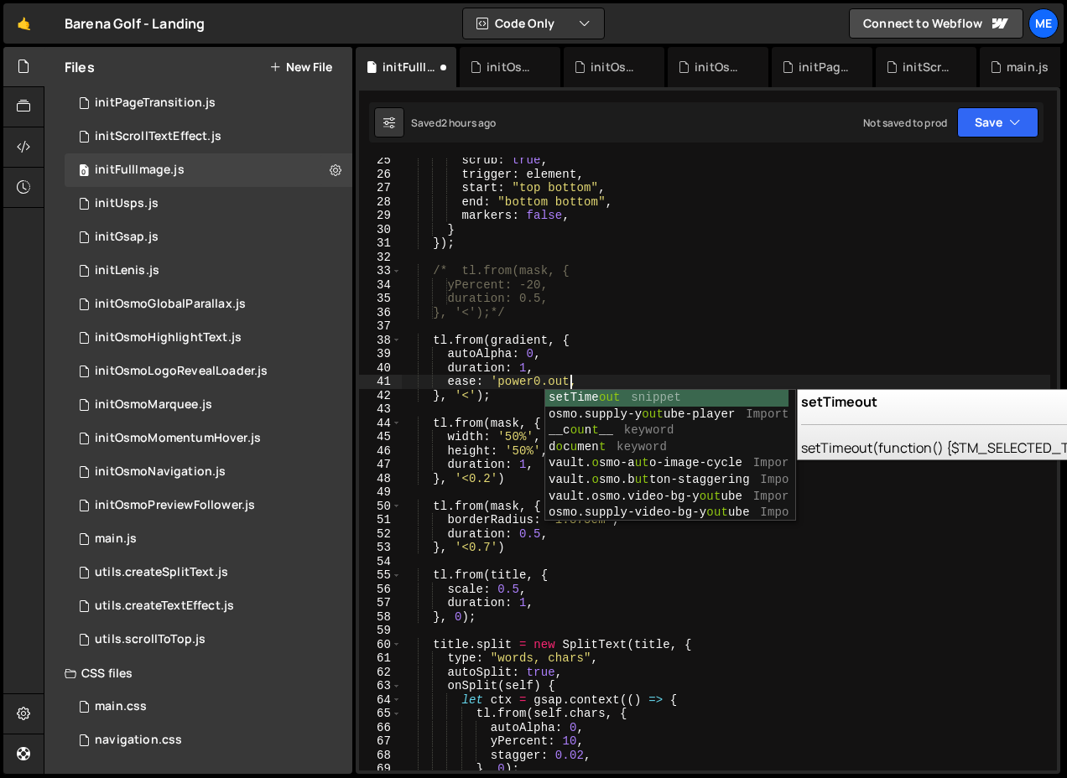
click at [500, 382] on div "scrub : true , trigger : element , start : "top bottom" , end : "bottom bottom"…" at bounding box center [725, 473] width 649 height 641
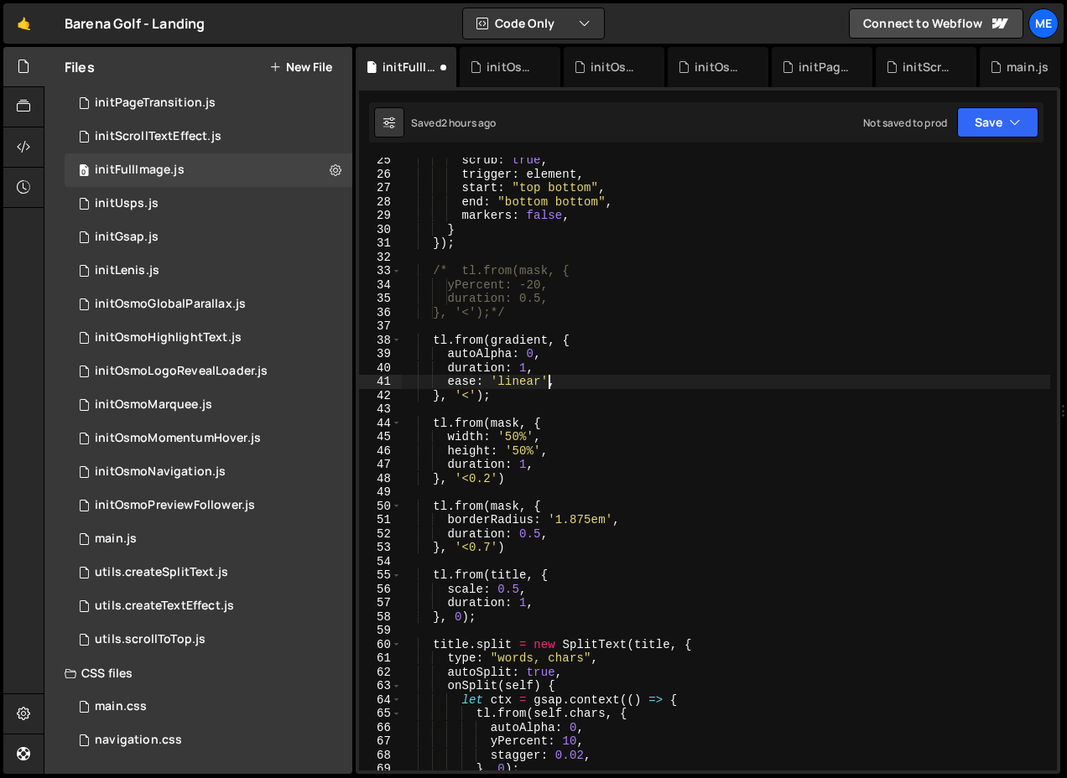
scroll to position [0, 9]
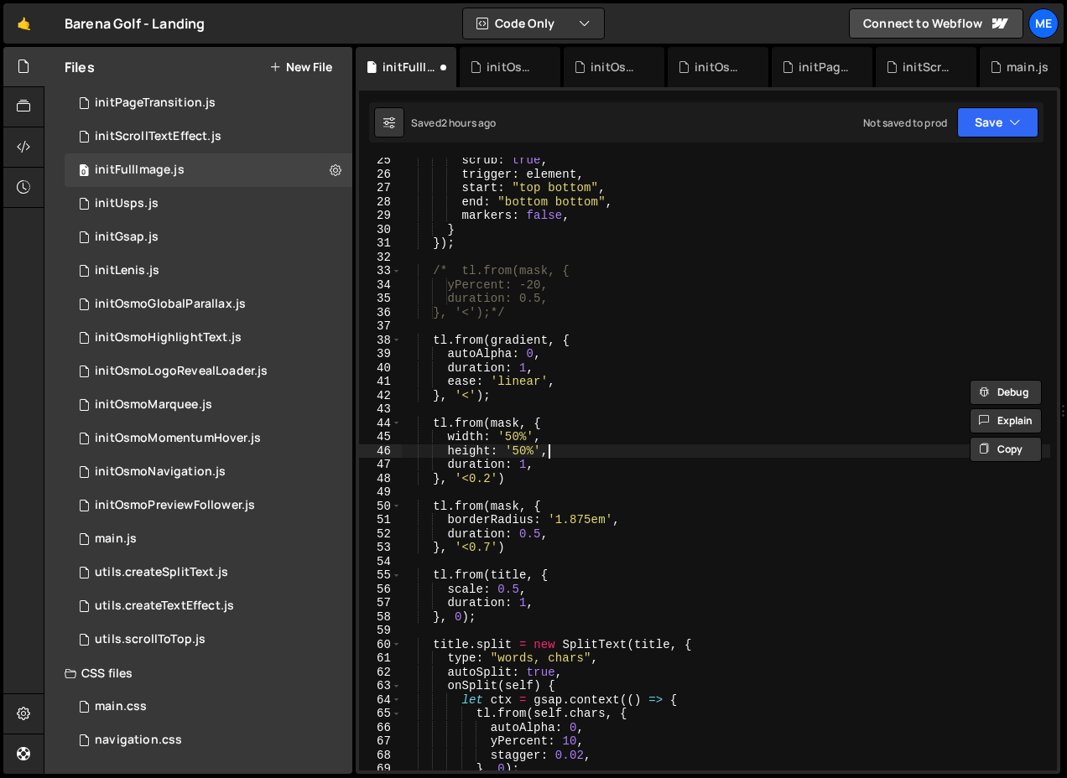
click at [547, 452] on div "scrub : true , trigger : element , start : "top bottom" , end : "bottom bottom"…" at bounding box center [725, 473] width 649 height 641
type textarea "duration: 1,"
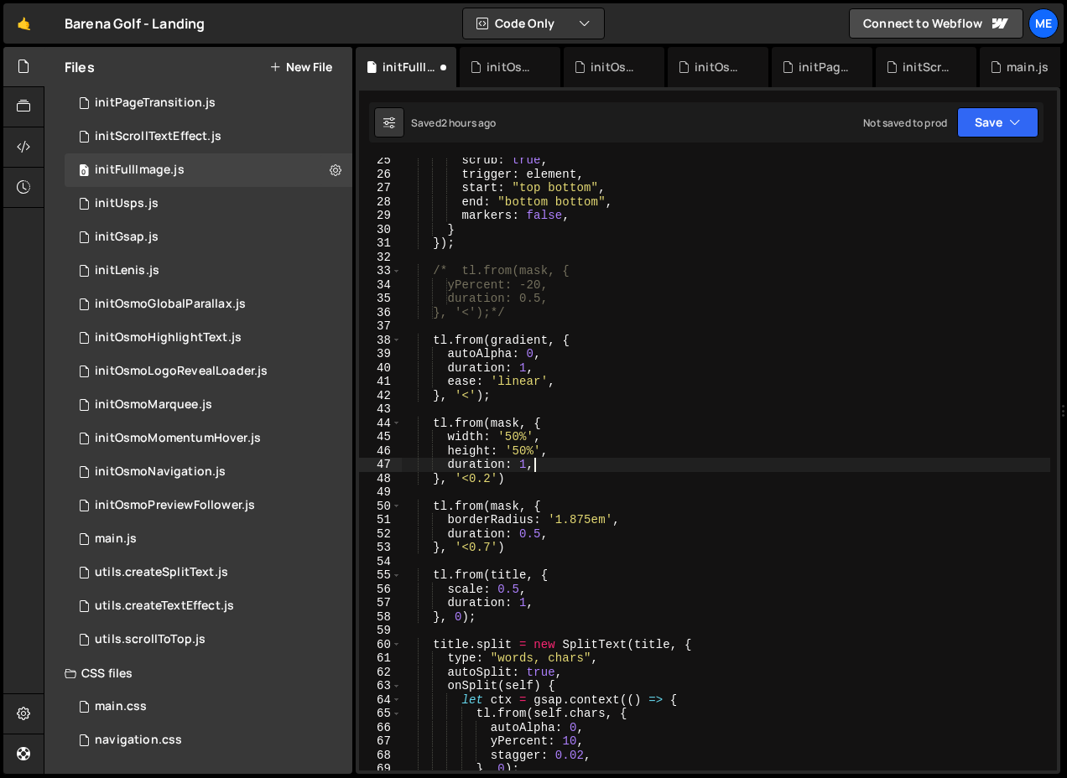
scroll to position [0, 2]
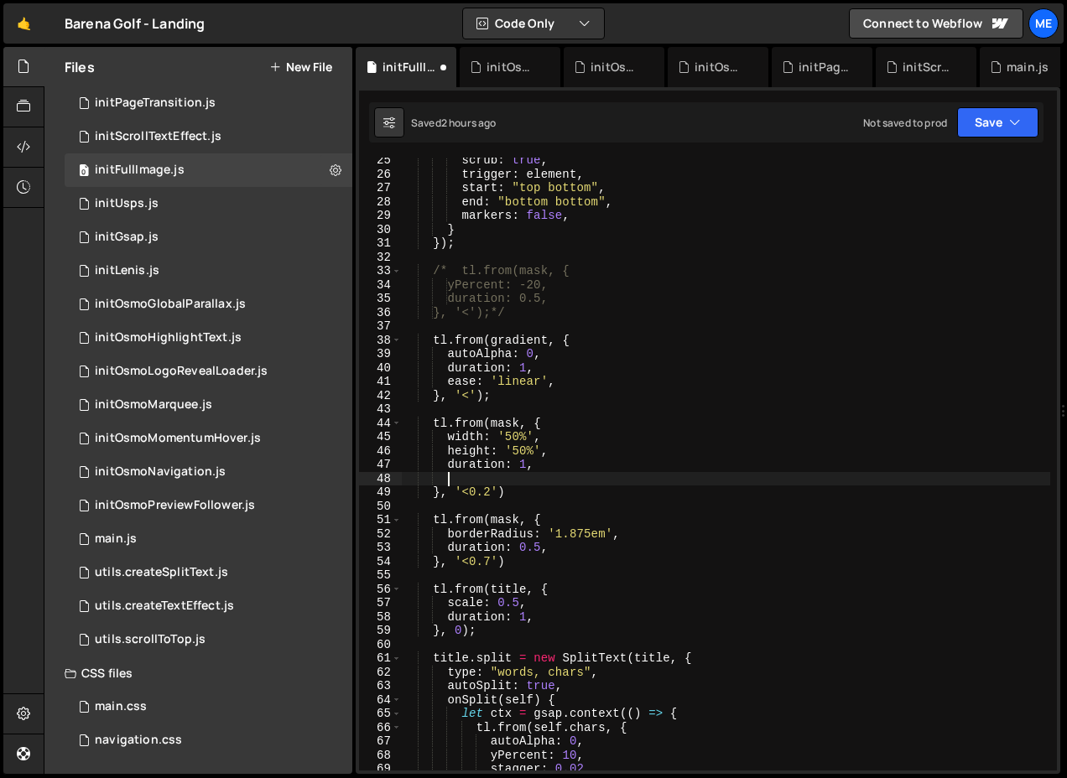
paste textarea "ease: 'linear',"
click at [570, 550] on div "scrub : true , trigger : element , start : "top bottom" , end : "bottom bottom"…" at bounding box center [725, 473] width 649 height 641
type textarea "duration: 0.5,"
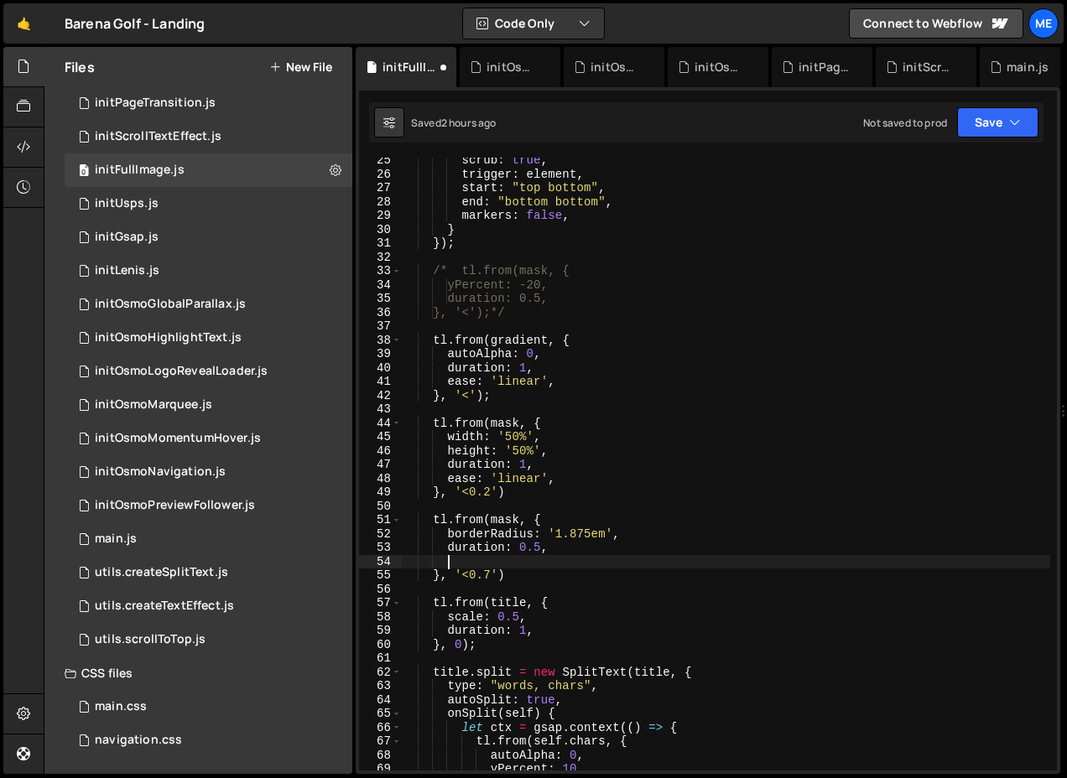
paste textarea "ease: 'linear',"
click at [564, 632] on div "scrub : true , trigger : element , start : "top bottom" , end : "bottom bottom"…" at bounding box center [725, 473] width 649 height 641
type textarea "duration: 1,"
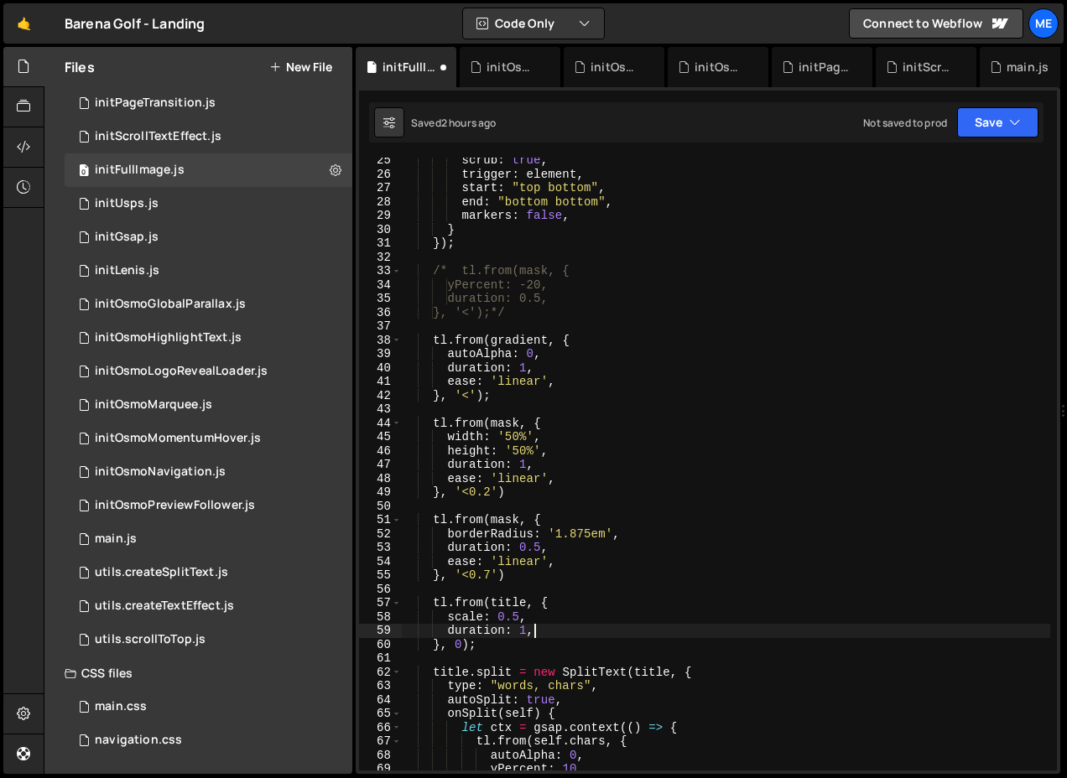
paste textarea "ease: 'linear',"
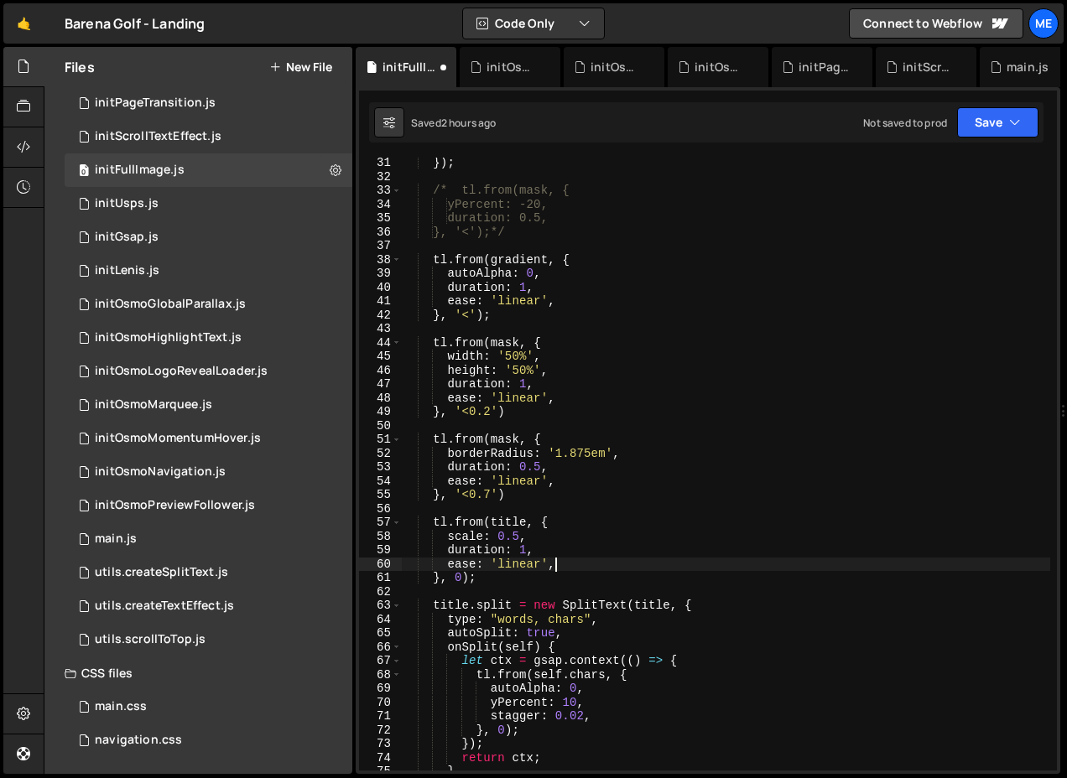
scroll to position [445, 0]
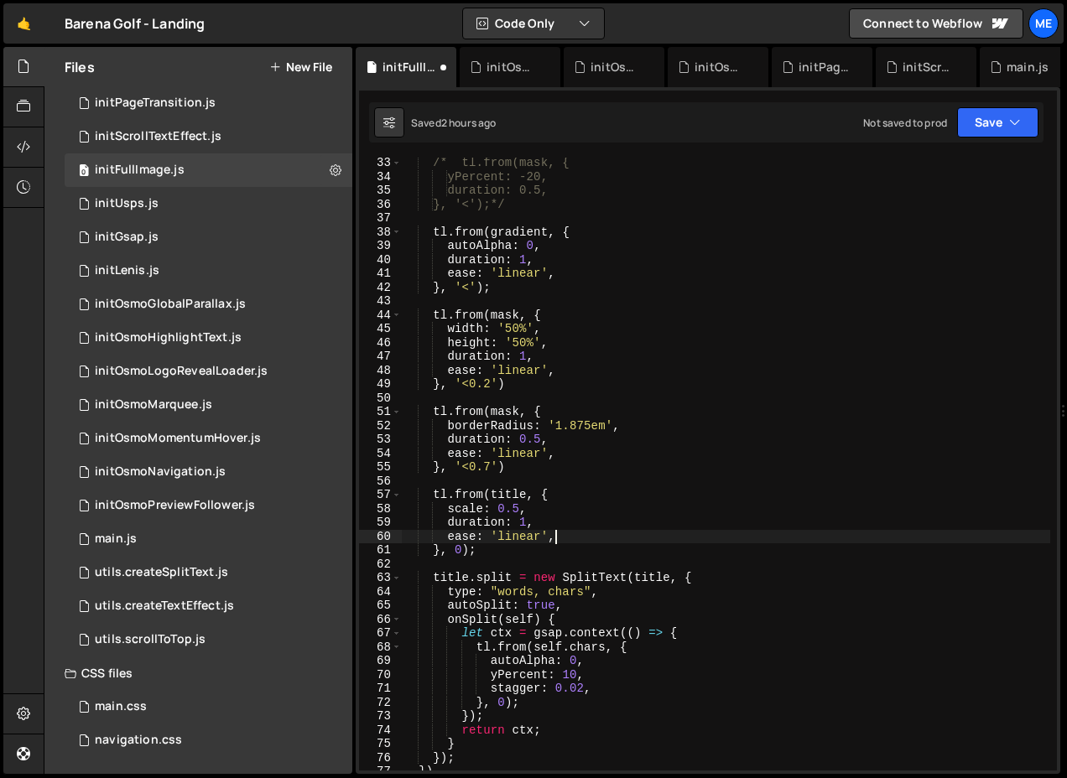
click at [609, 687] on div "/* tl.from(mask, { yPercent: -20, duration: 0.5, }, '<');*/ tl . from ( gradien…" at bounding box center [725, 476] width 649 height 641
type textarea "stagger: 0.02,"
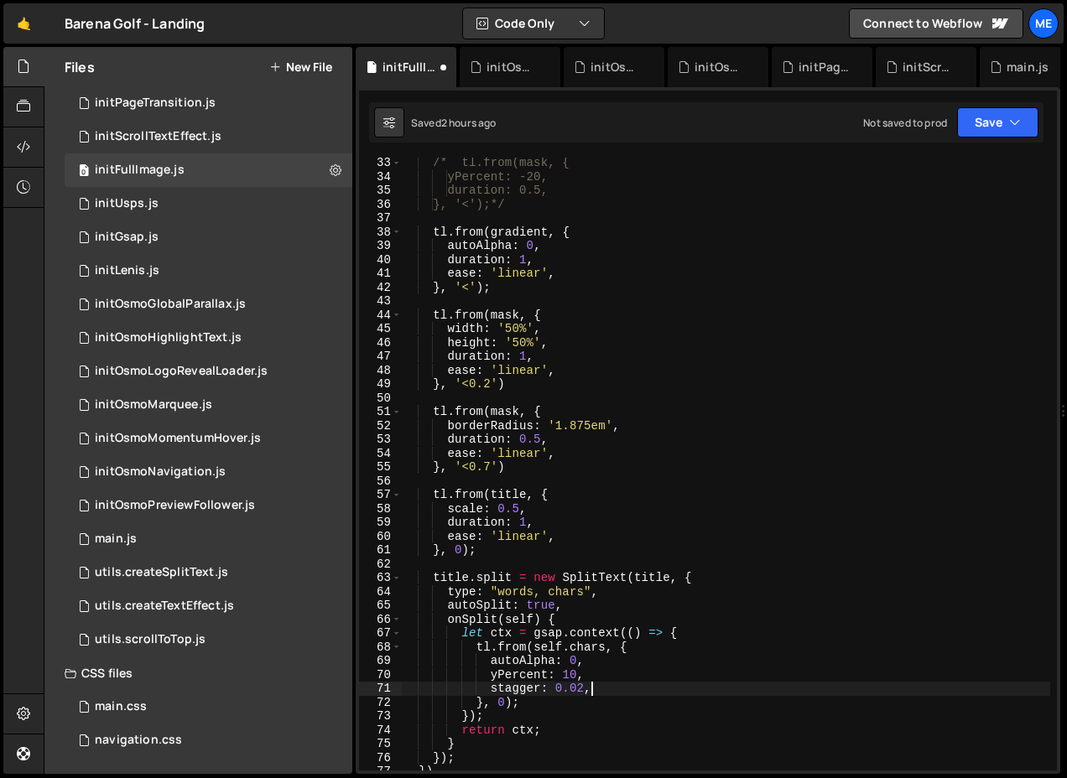
scroll to position [0, 5]
paste textarea "ease: 'linear',"
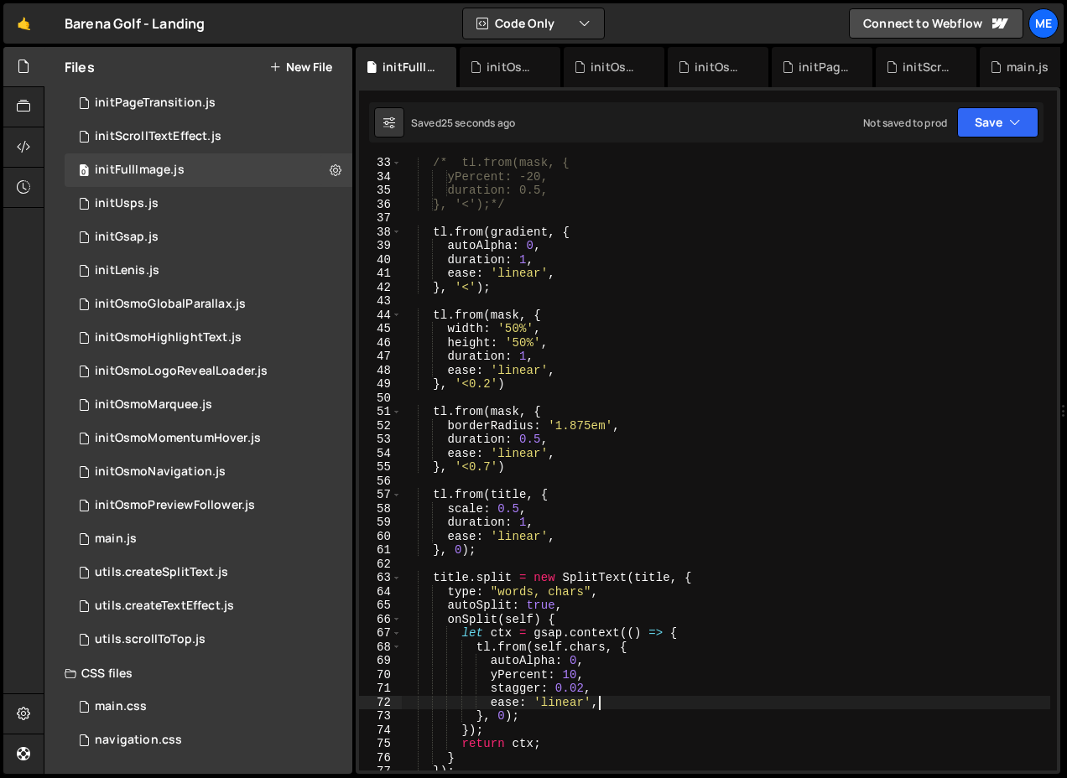
click at [525, 271] on div "/* tl.from(mask, { yPercent: -20, duration: 0.5, }, '<');*/ tl . from ( gradien…" at bounding box center [725, 476] width 649 height 641
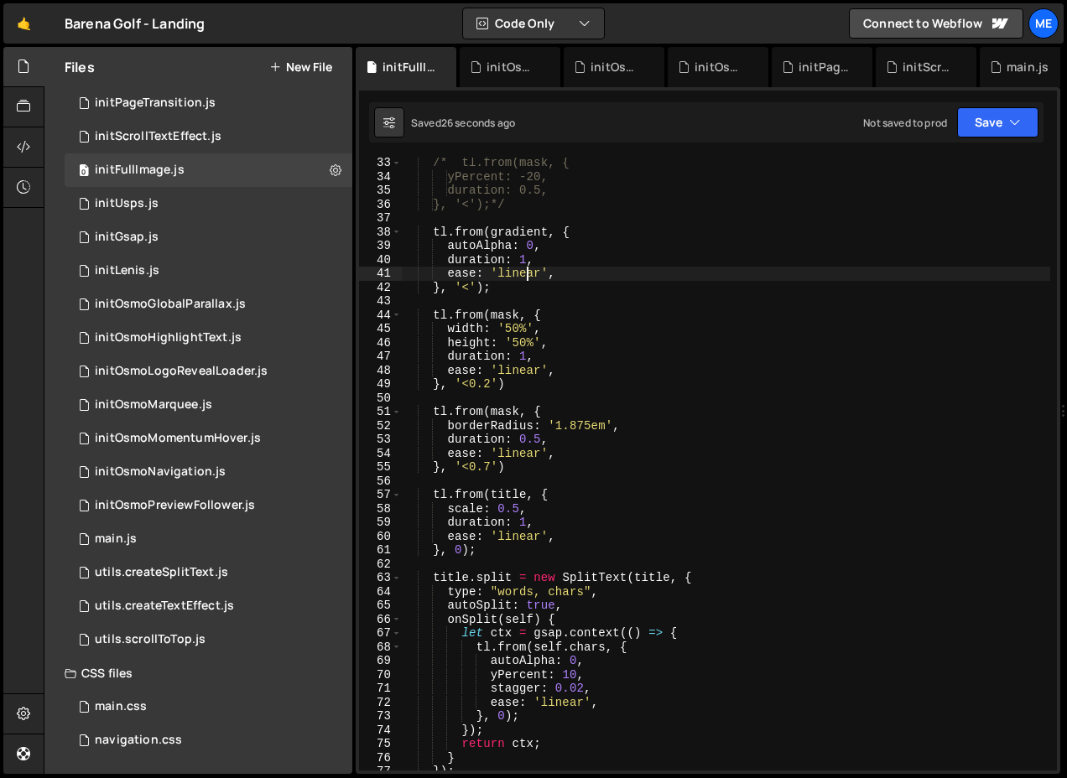
click at [525, 271] on div "/* tl.from(mask, { yPercent: -20, duration: 0.5, }, '<');*/ tl . from ( gradien…" at bounding box center [725, 476] width 649 height 641
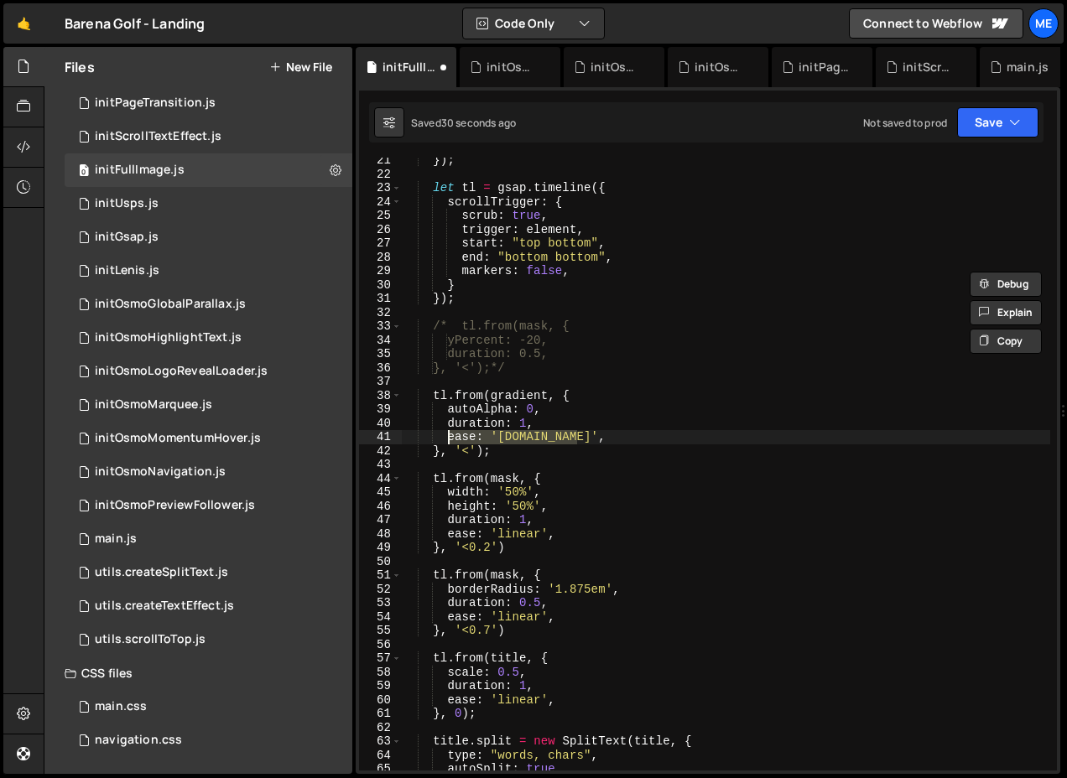
scroll to position [273, 0]
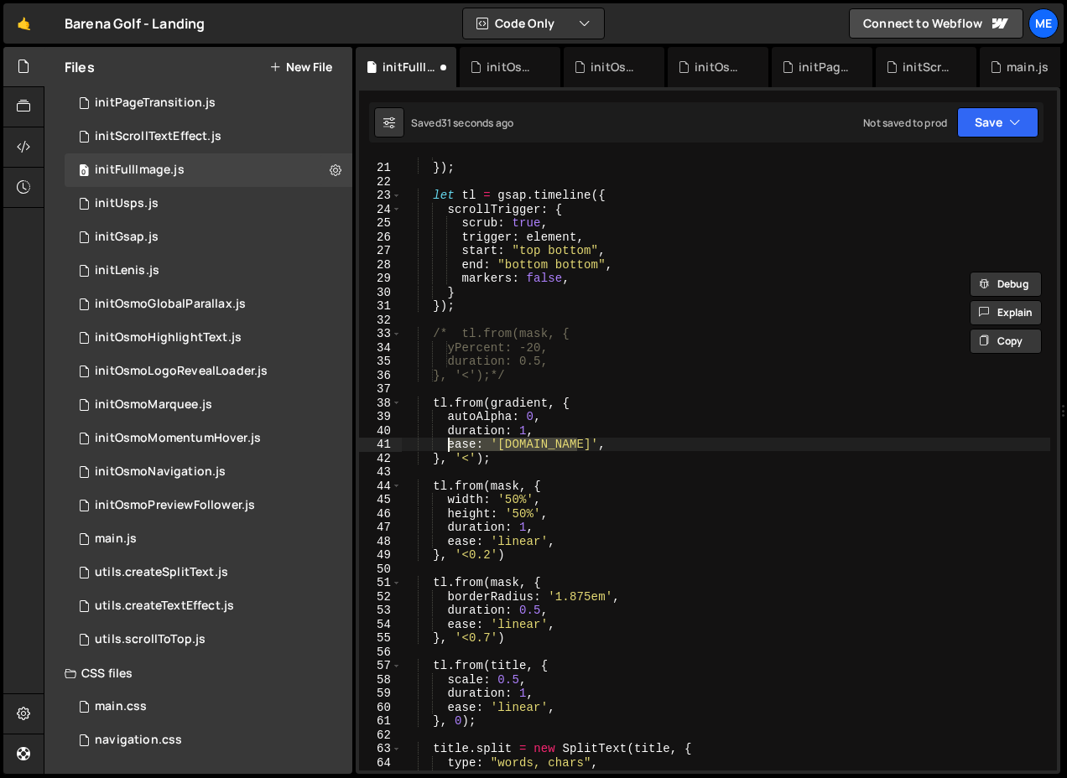
click at [565, 543] on div "scrub : true }) ; let tl = gsap . timeline ({ scrollTrigger : { scrub : true , …" at bounding box center [725, 467] width 649 height 641
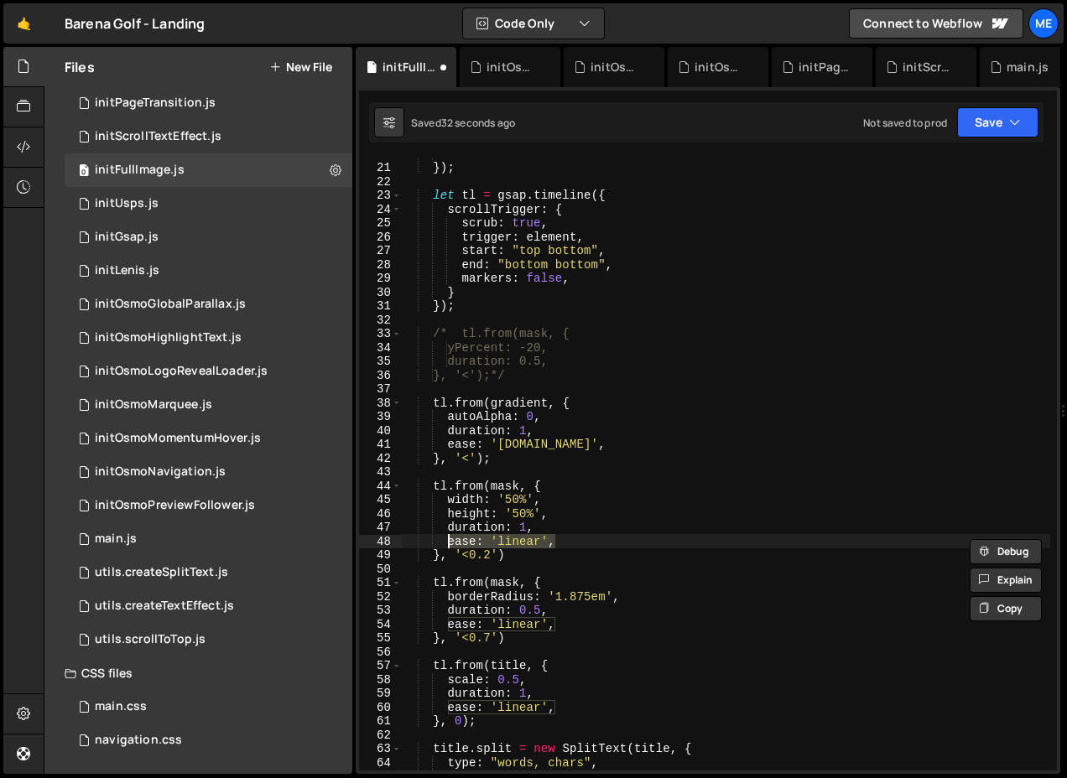
paste textarea "[DOMAIN_NAME]"
click at [568, 628] on div "scrub : true }) ; let tl = gsap . timeline ({ scrollTrigger : { scrub : true , …" at bounding box center [725, 467] width 649 height 641
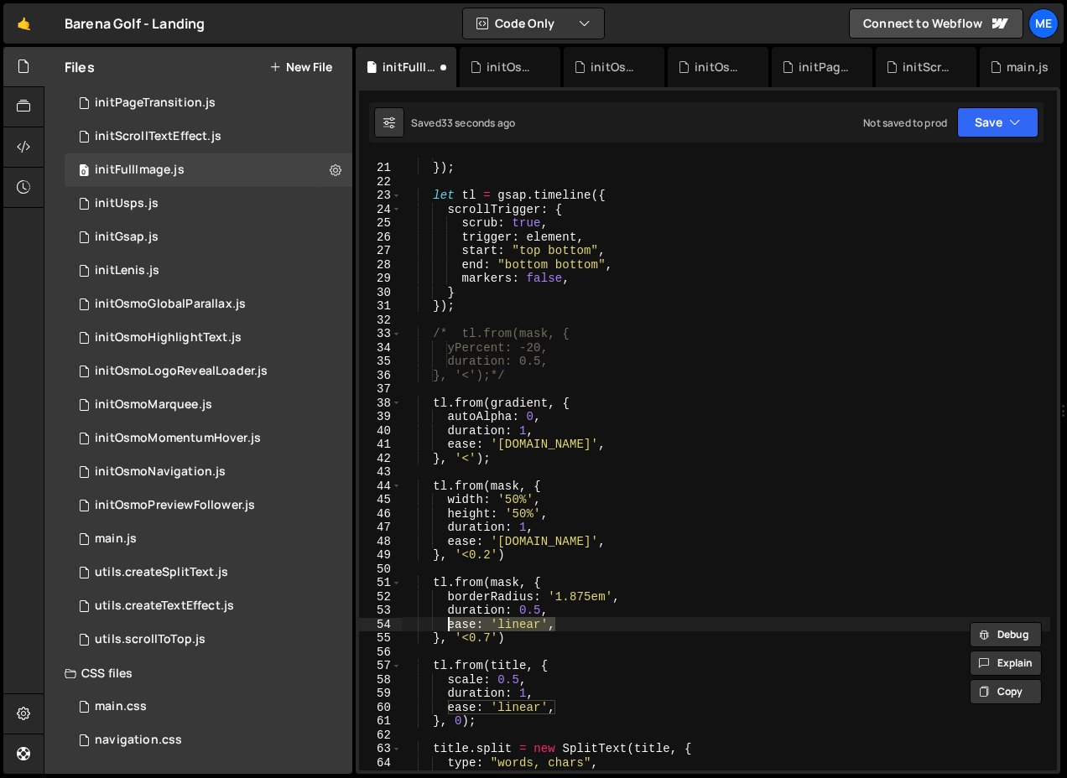
paste textarea "[DOMAIN_NAME]"
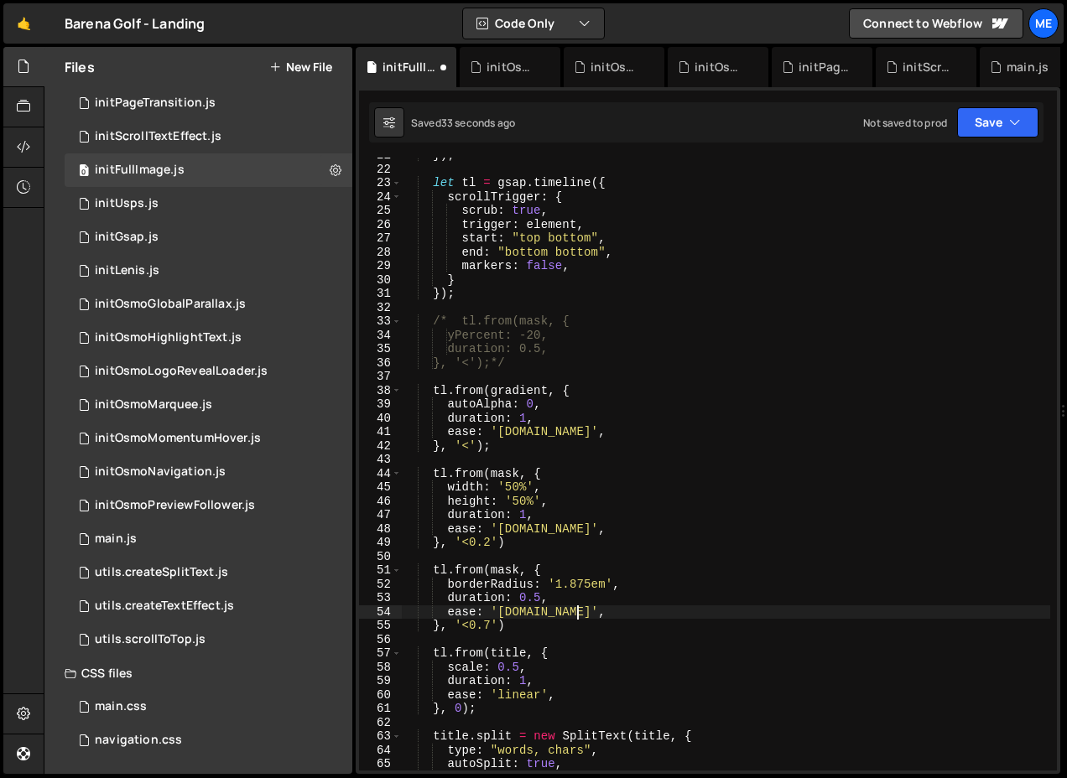
scroll to position [346, 0]
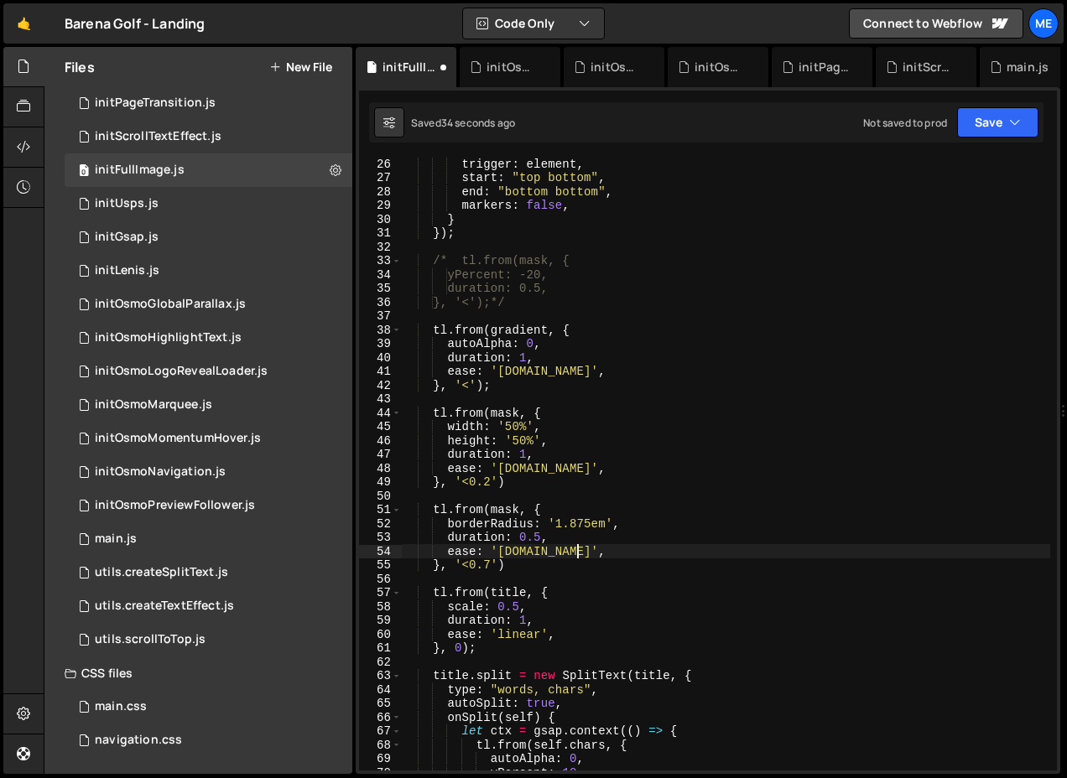
click at [568, 628] on div "trigger : element , start : "top bottom" , end : "bottom bottom" , markers : fa…" at bounding box center [725, 477] width 649 height 641
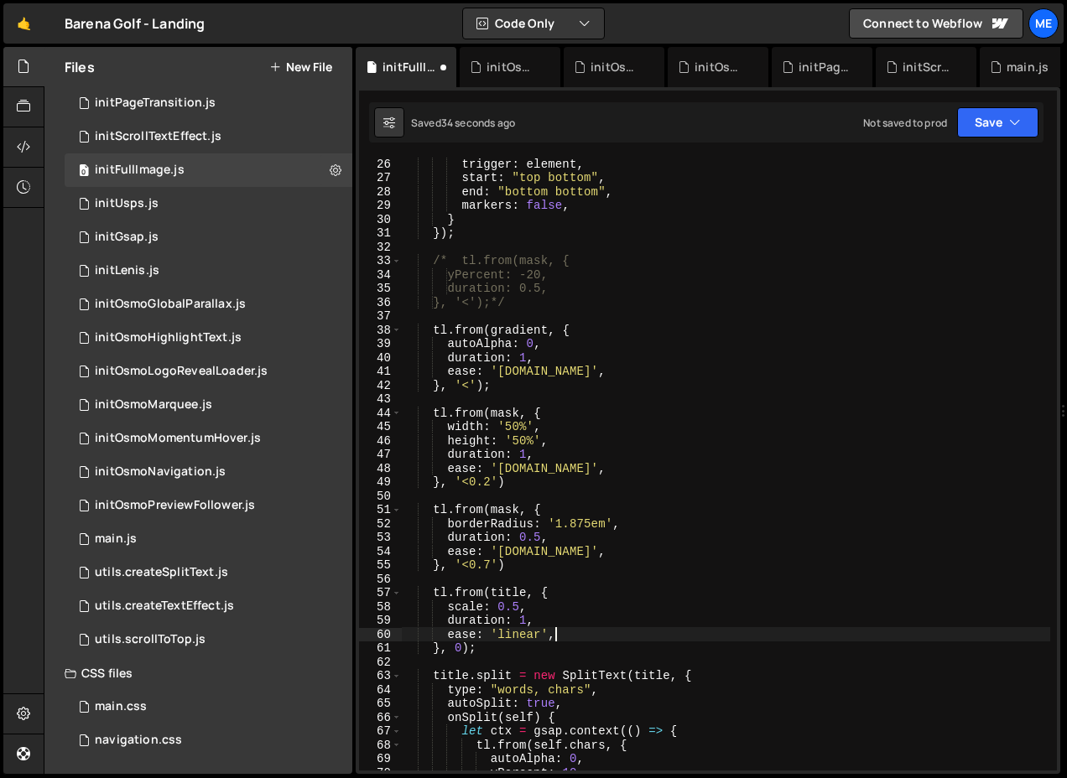
paste textarea "[DOMAIN_NAME]"
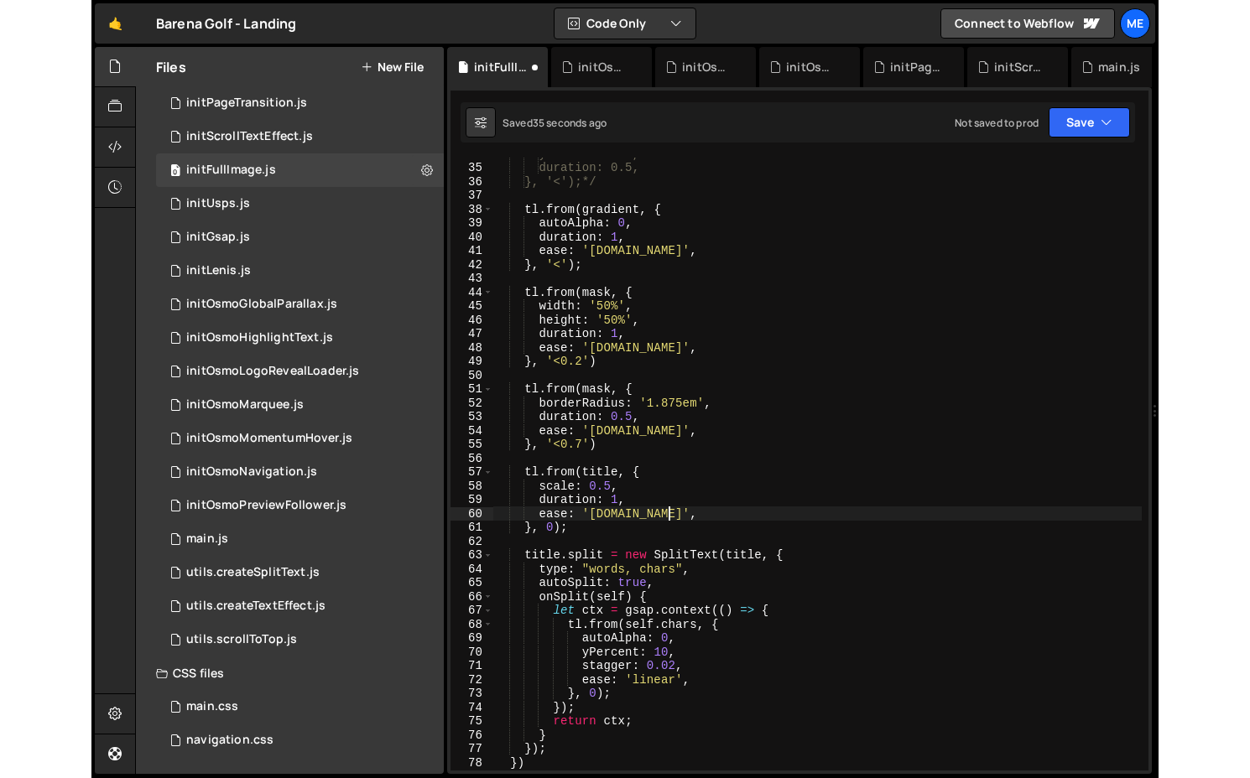
scroll to position [472, 0]
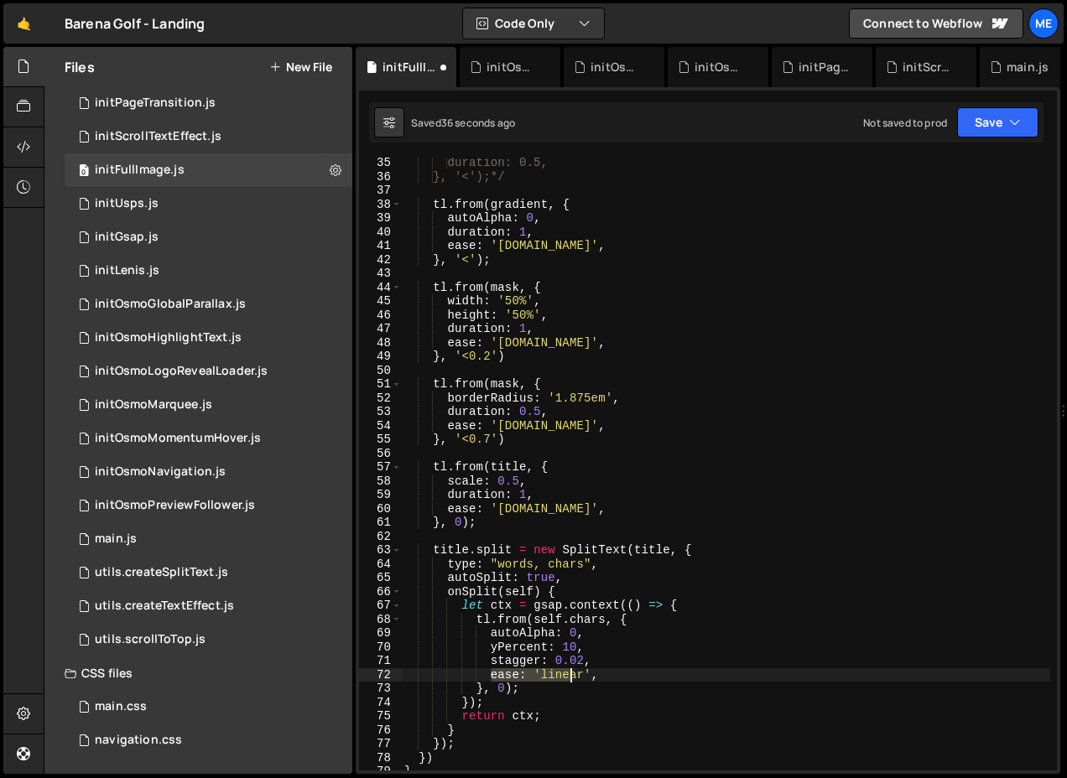
drag, startPoint x: 487, startPoint y: 672, endPoint x: 622, endPoint y: 672, distance: 134.2
click at [622, 672] on div "duration: 0.5, }, '<');*/ tl . from ( gradient , { autoAlpha : 0 , duration : 1…" at bounding box center [725, 476] width 649 height 641
paste textarea "[DOMAIN_NAME]"
type textarea "ease: '[DOMAIN_NAME]',"
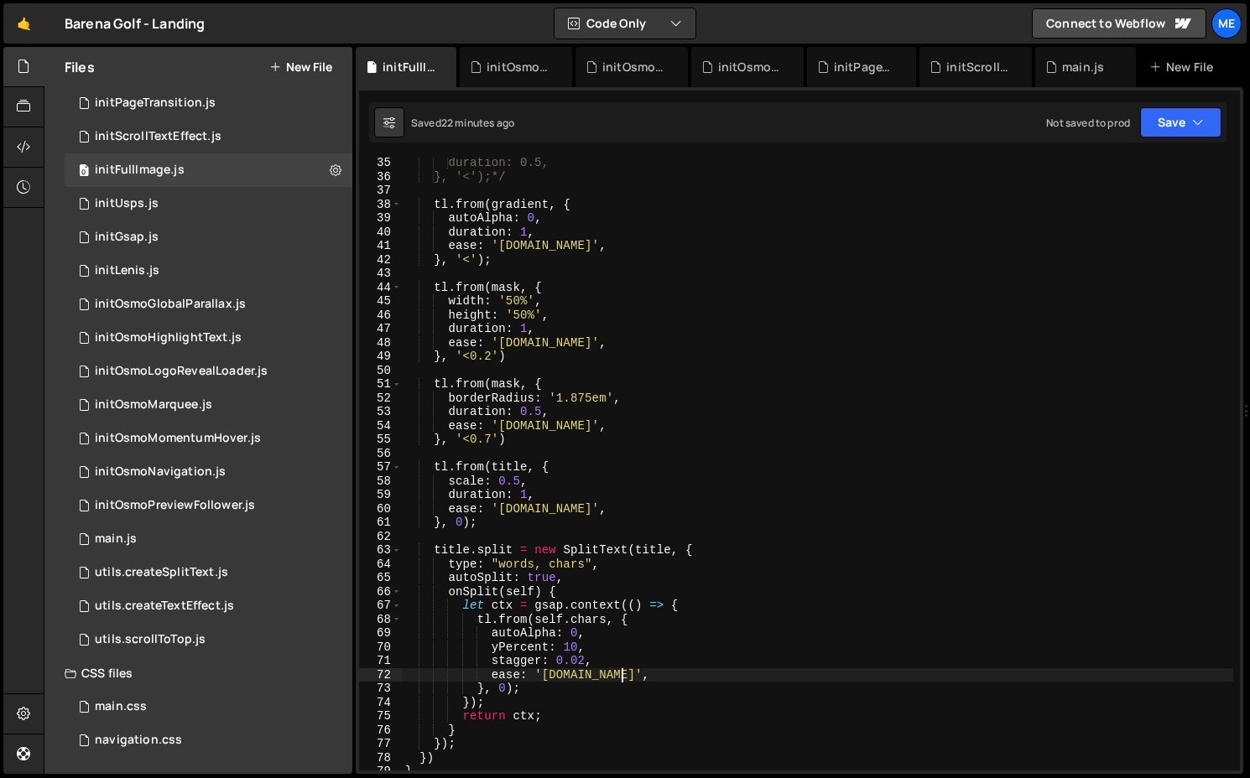
click at [603, 448] on div "duration: 0.5, }, '<');*/ tl . from ( gradient , { autoAlpha : 0 , duration : 1…" at bounding box center [817, 476] width 831 height 641
click at [202, 511] on div "initOsmoPreviewFollower.js" at bounding box center [175, 505] width 160 height 15
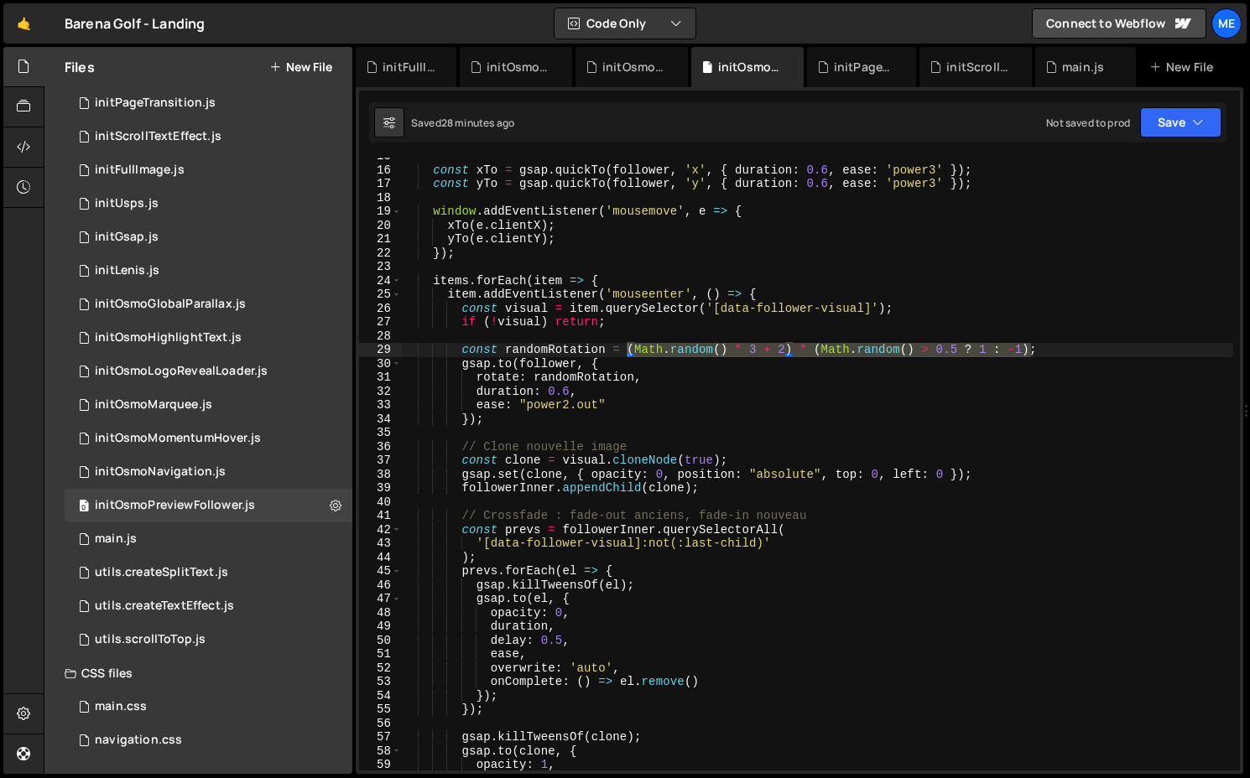
click at [535, 383] on div "const xTo = gsap . quickTo ( follower , 'x' , { duration : 0.6 , ease : 'power3…" at bounding box center [817, 469] width 832 height 641
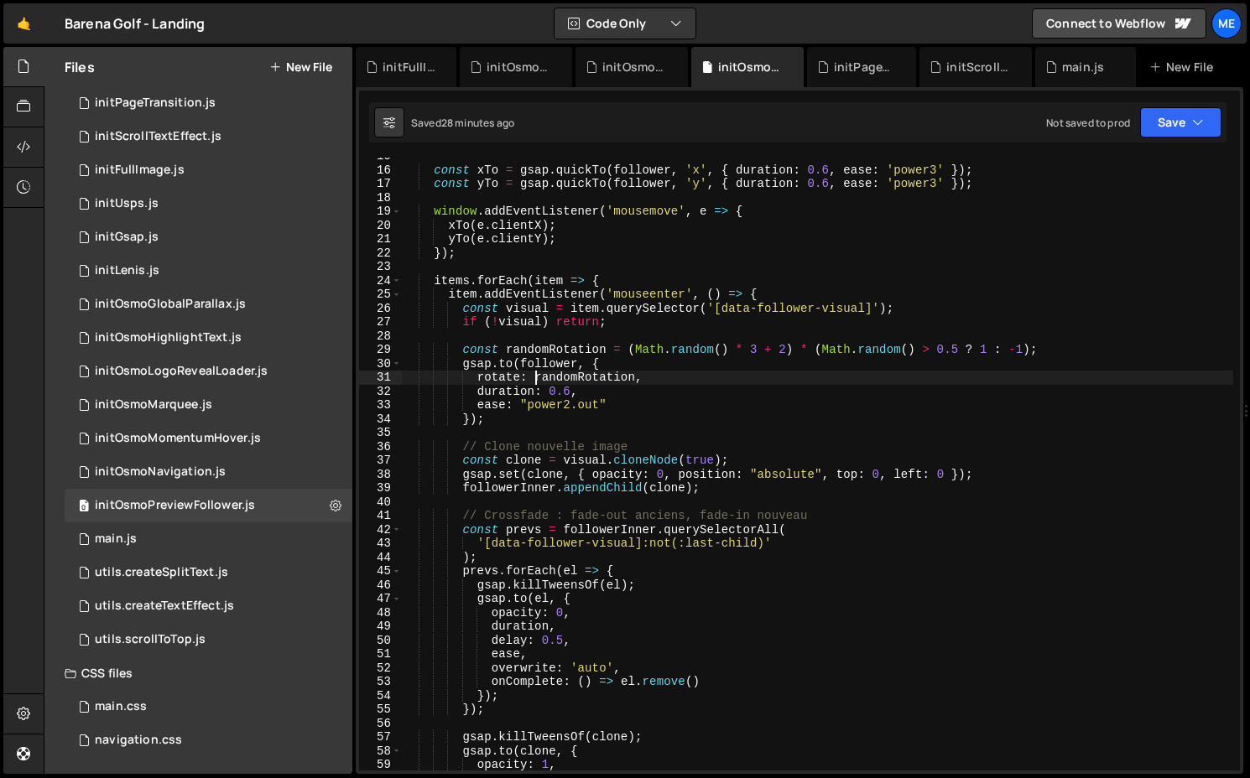
scroll to position [0, 9]
type textarea "rotate: 3, //randomRotation,"
click at [161, 705] on div "main.css 0" at bounding box center [212, 707] width 294 height 34
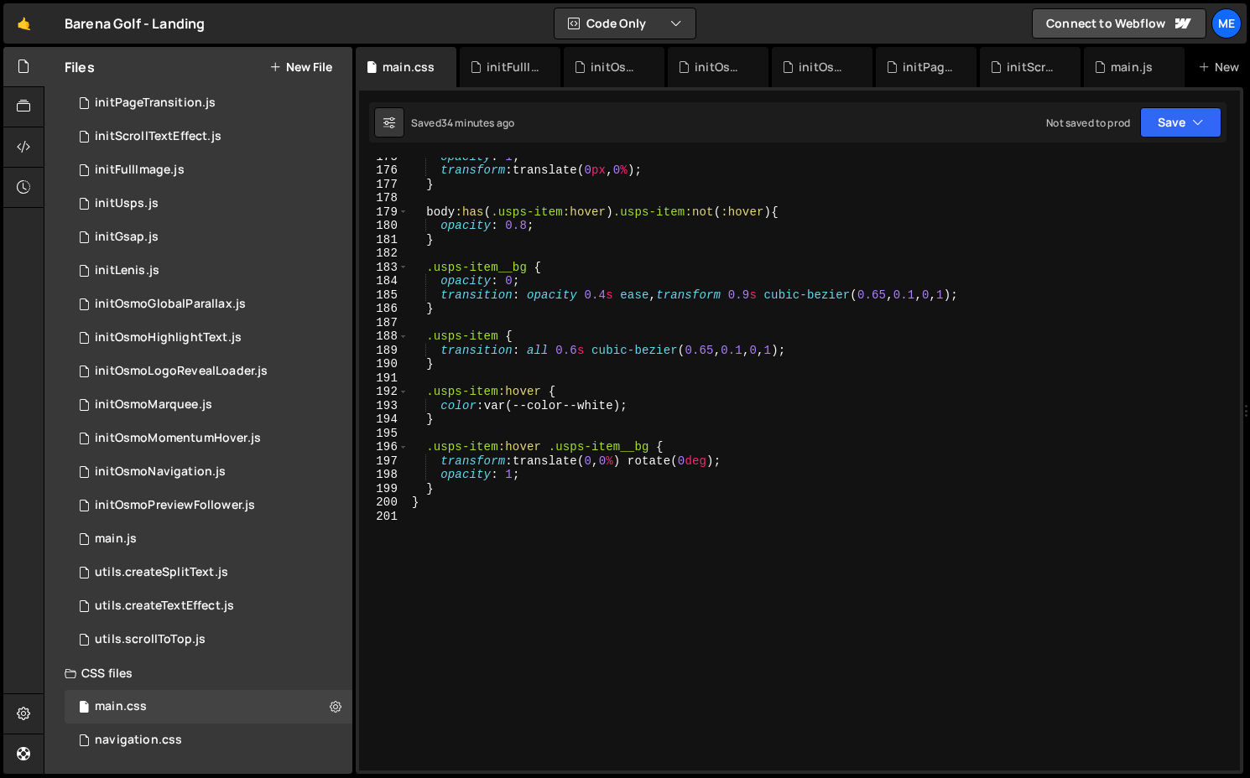
scroll to position [2297, 0]
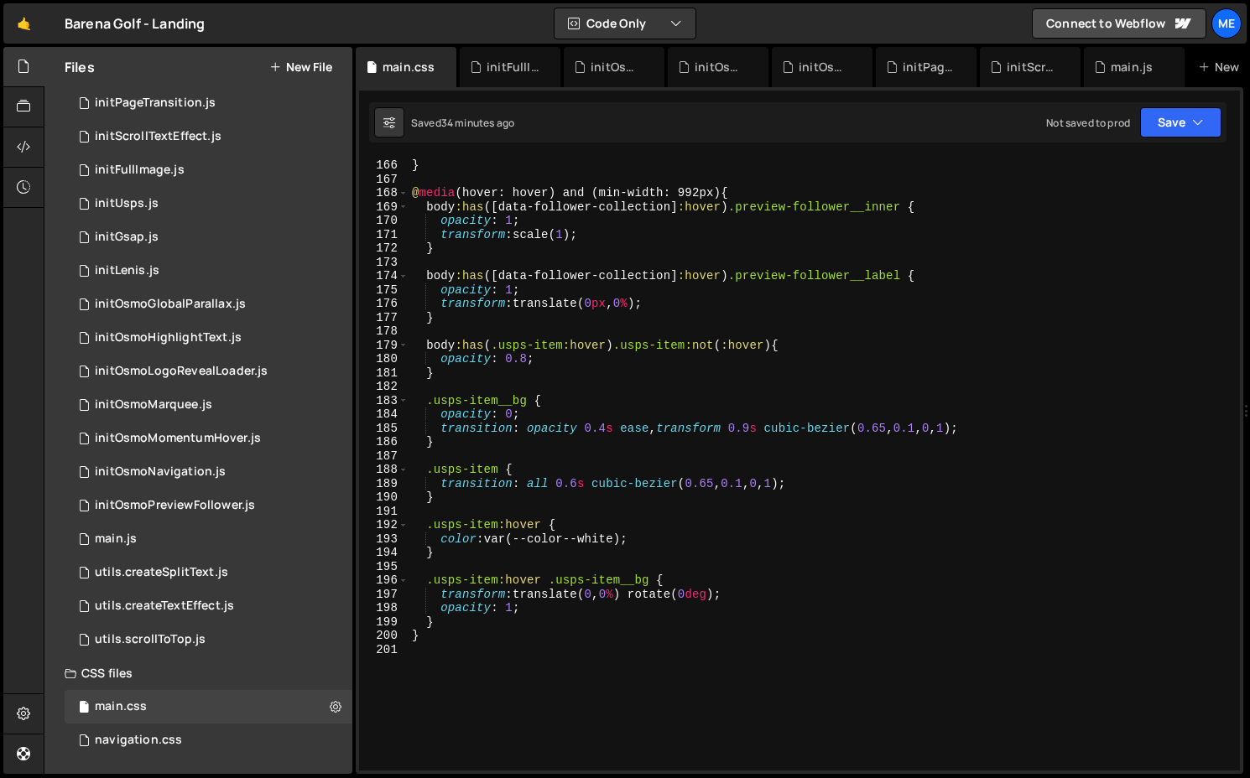
click at [755, 424] on div "} } @ media (hover: hover) and (min-width: 992px) { body :has ([ data-follower-…" at bounding box center [820, 464] width 824 height 641
click at [566, 407] on div "} } @ media (hover: hover) and (min-width: 992px) { body :has ([ data-follower-…" at bounding box center [820, 464] width 824 height 641
type textarea ".usps-item__bg {"
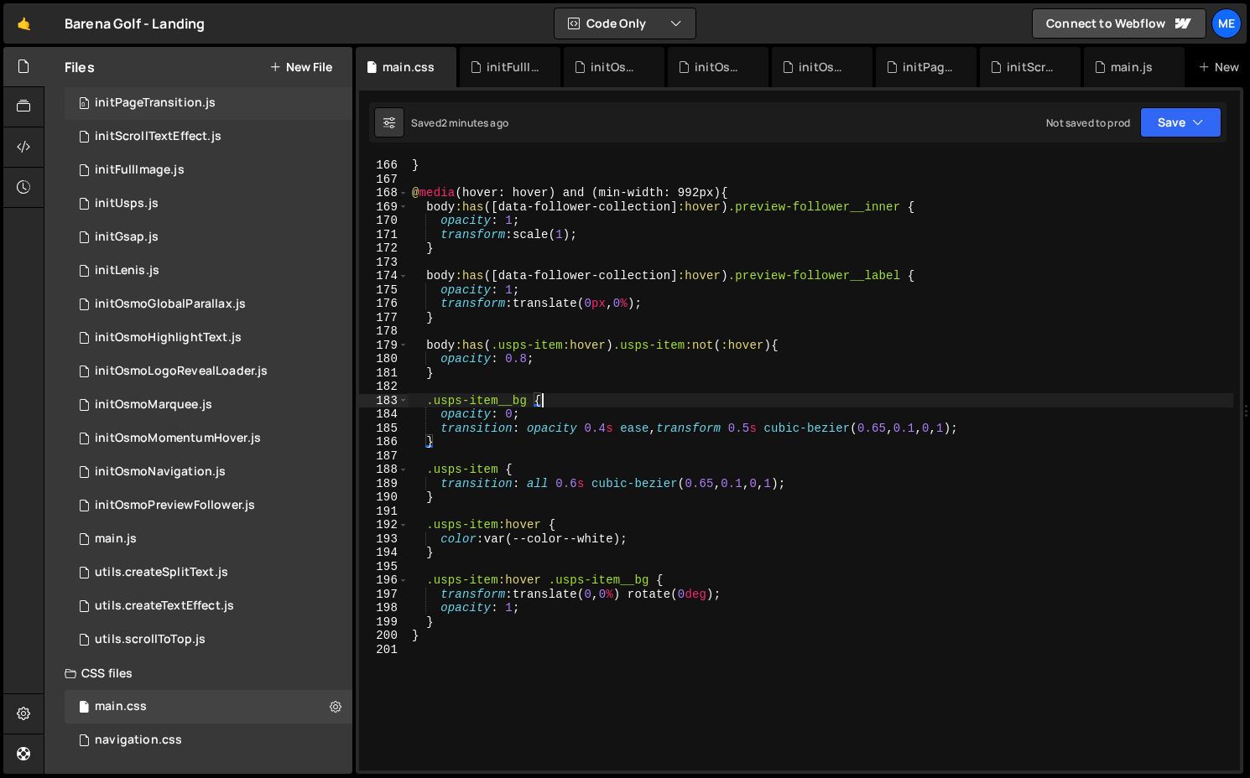
scroll to position [0, 0]
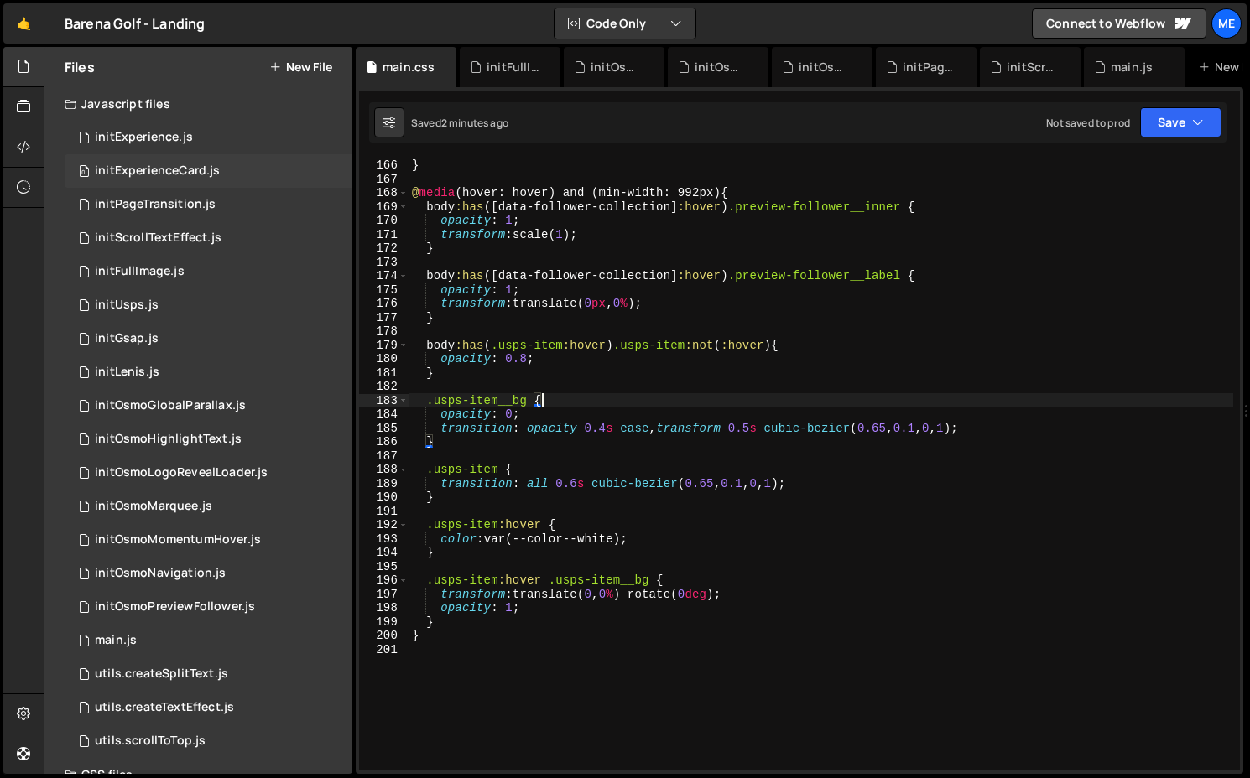
click at [199, 166] on div "initExperienceCard.js" at bounding box center [157, 171] width 125 height 15
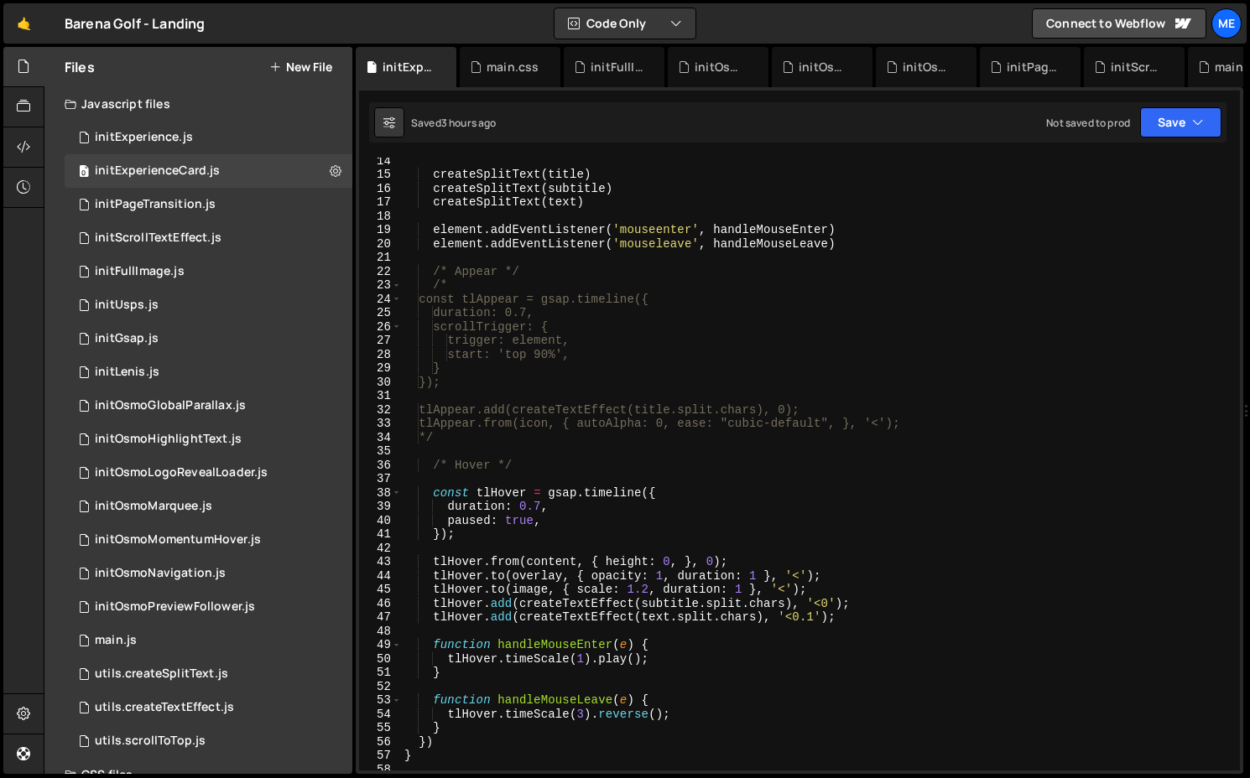
scroll to position [330, 0]
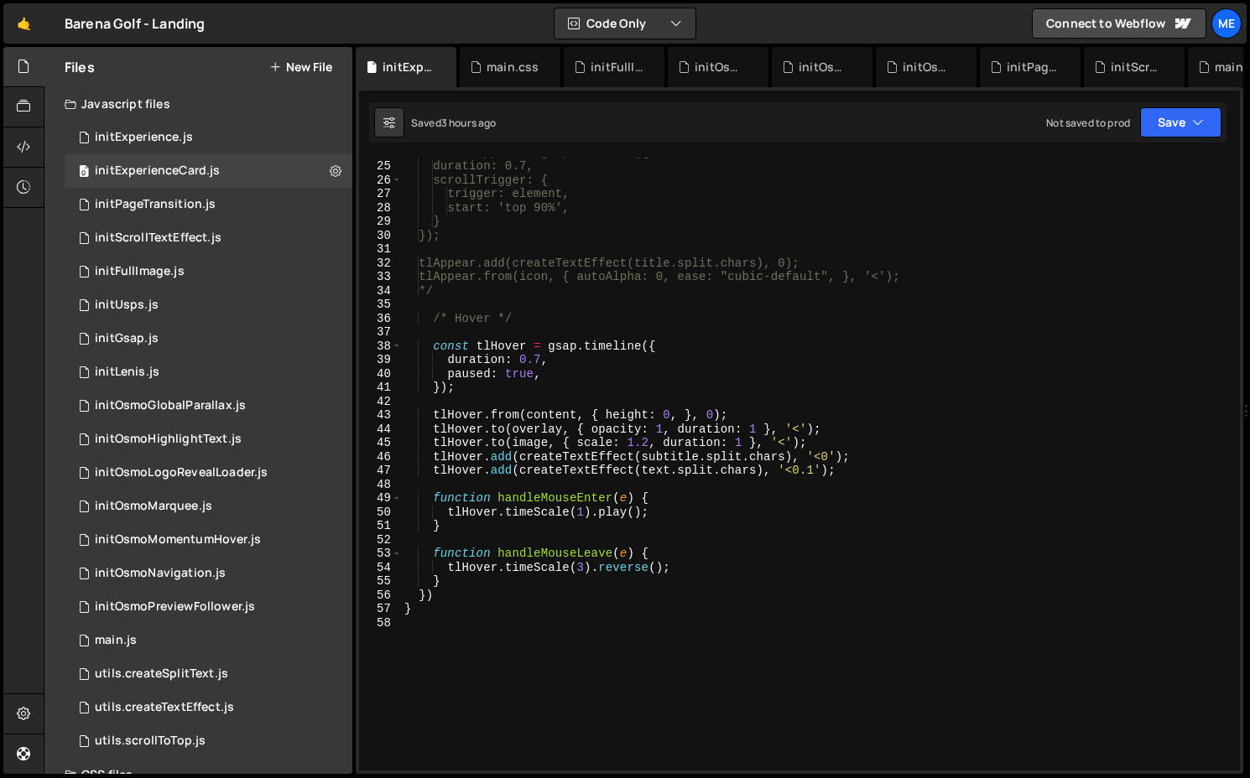
click at [580, 559] on div "const tlAppear = gsap.timeline({ duration: 0.7, scrollTrigger: { trigger: eleme…" at bounding box center [817, 465] width 832 height 641
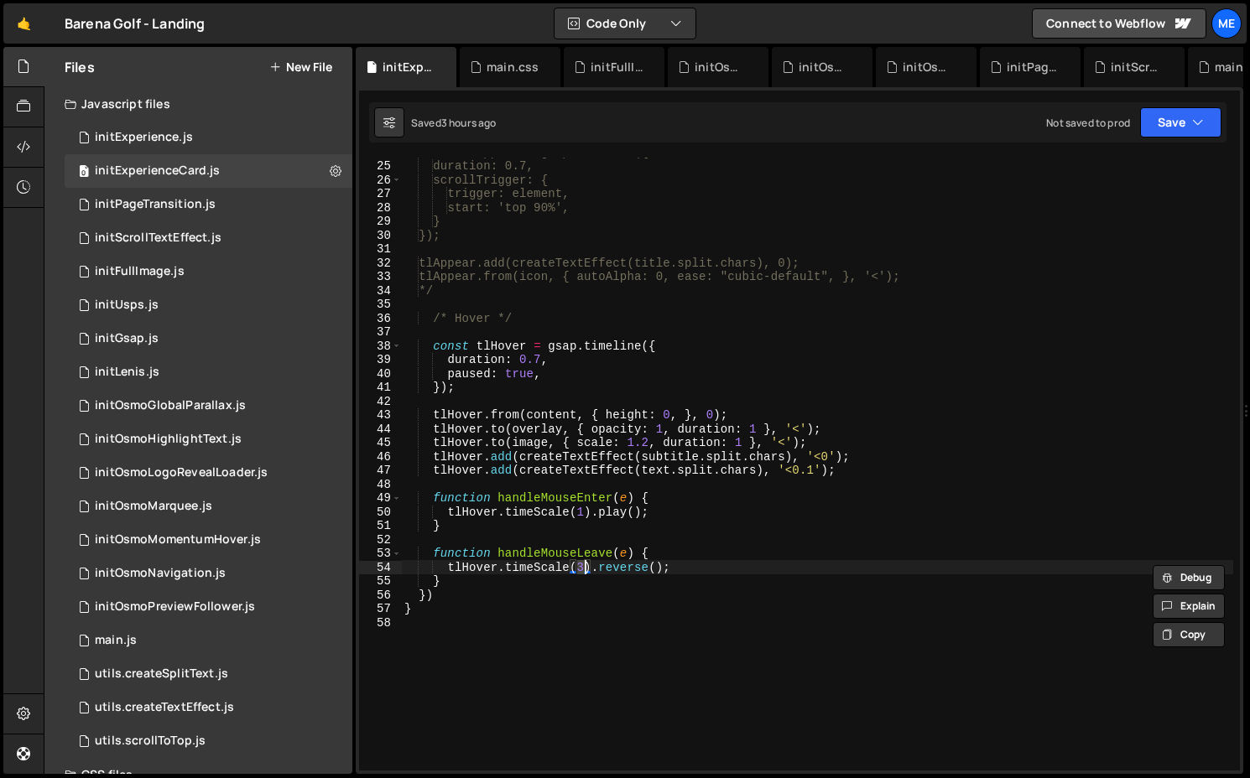
scroll to position [0, 12]
type textarea "tlHover.timeScale(2).reverse();"
